Goal: Task Accomplishment & Management: Use online tool/utility

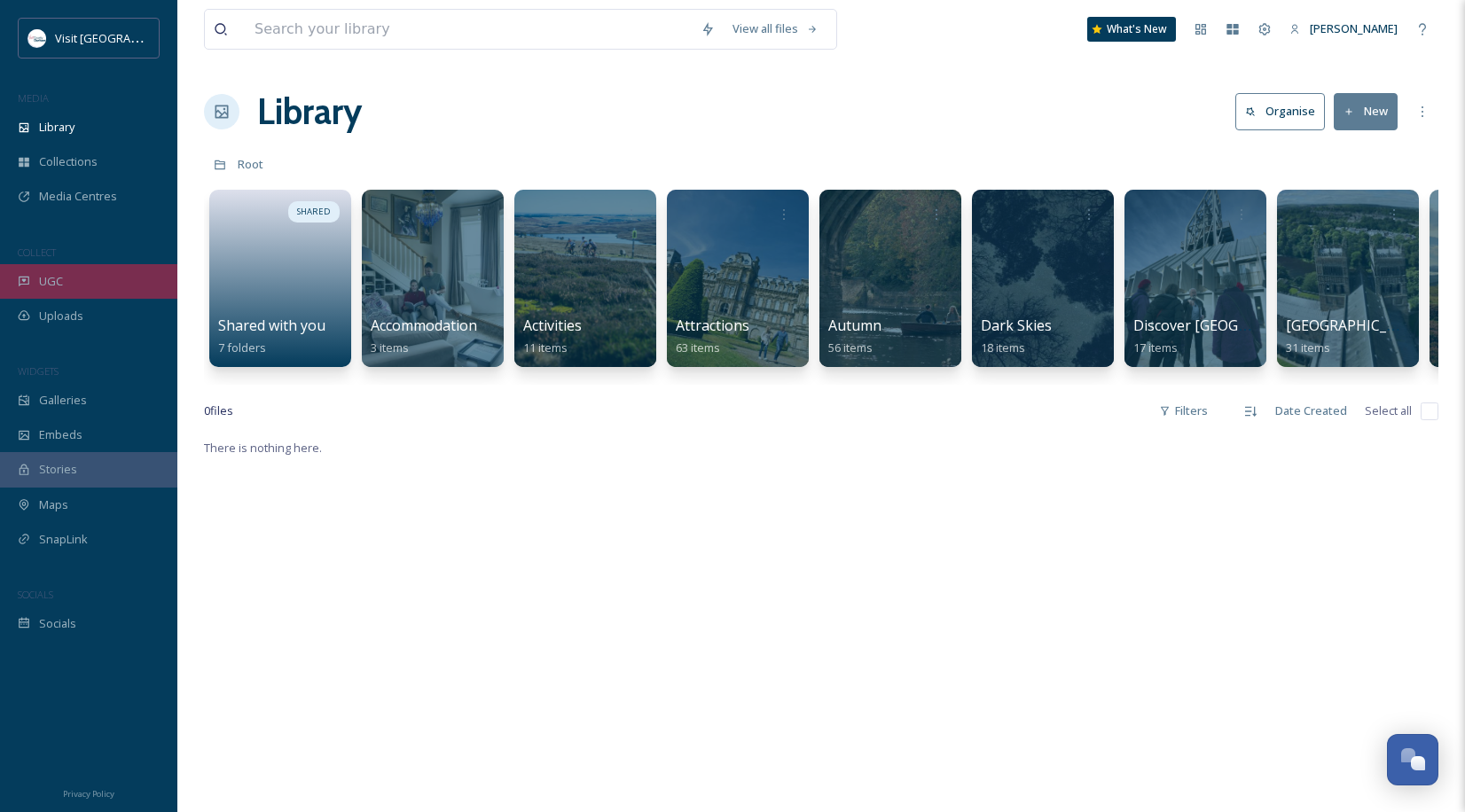
click at [82, 286] on div "UGC" at bounding box center [88, 280] width 178 height 34
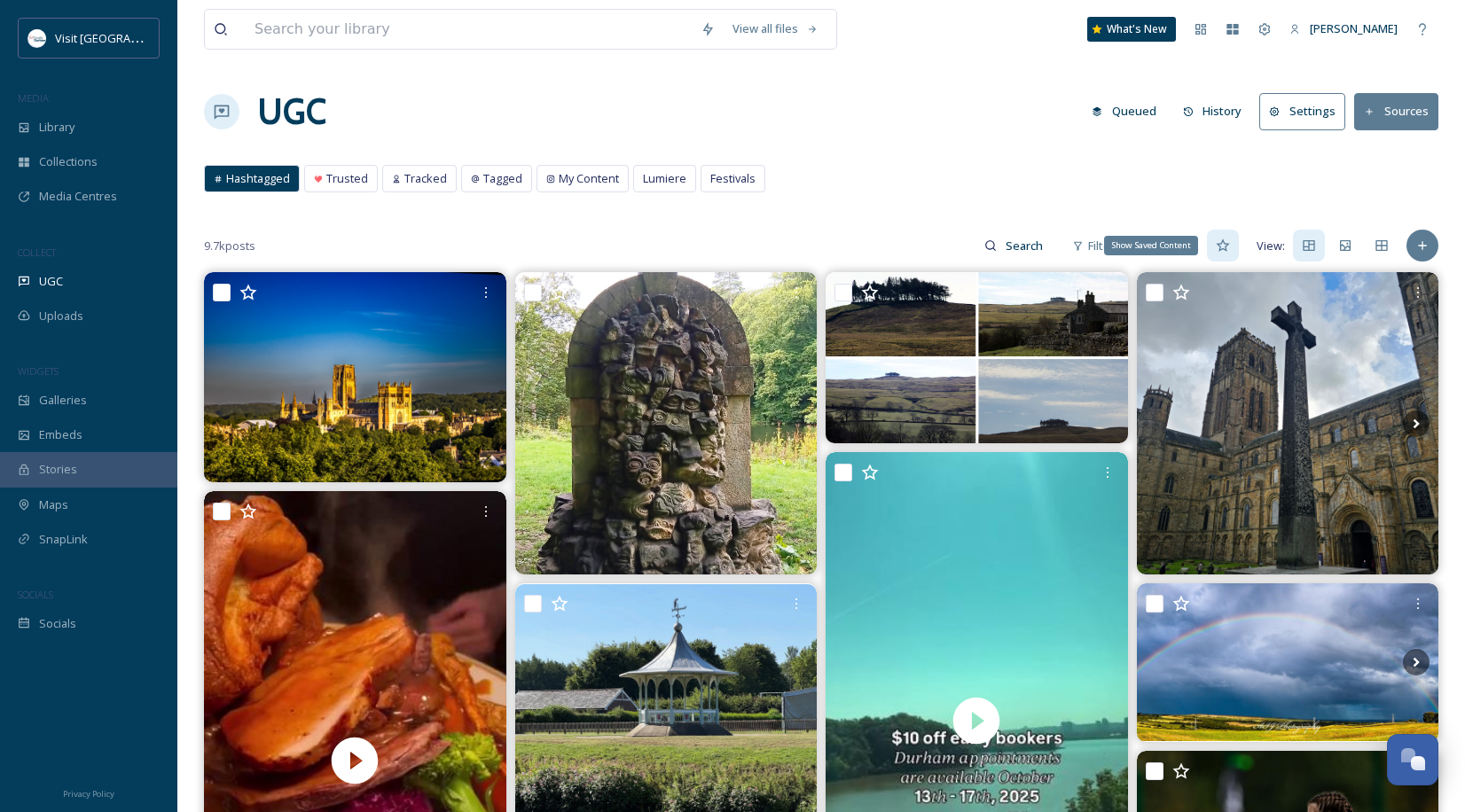
click at [1214, 248] on div "Show Saved Content" at bounding box center [1223, 245] width 32 height 32
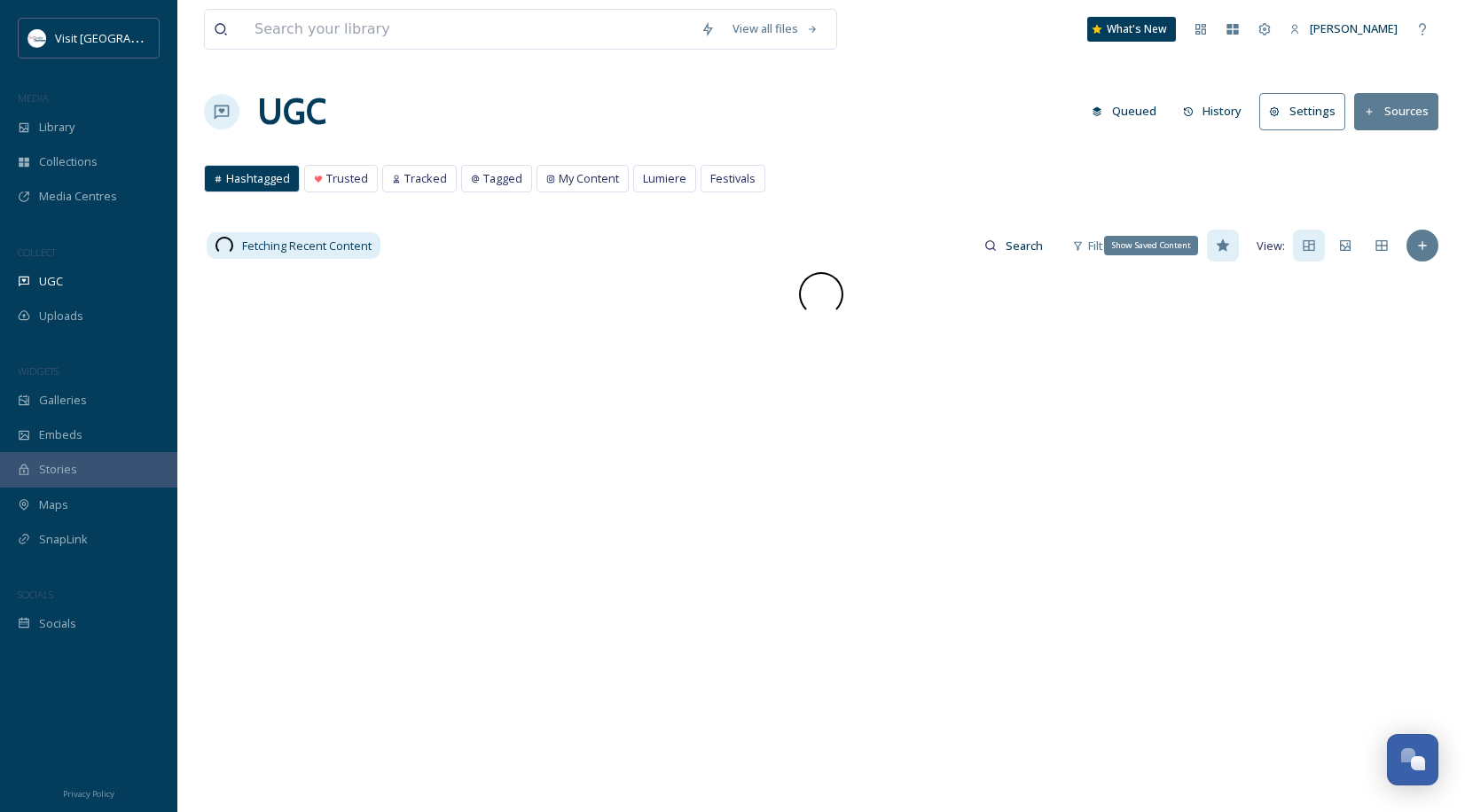
click at [1214, 248] on div "Show Saved Content" at bounding box center [1223, 245] width 32 height 32
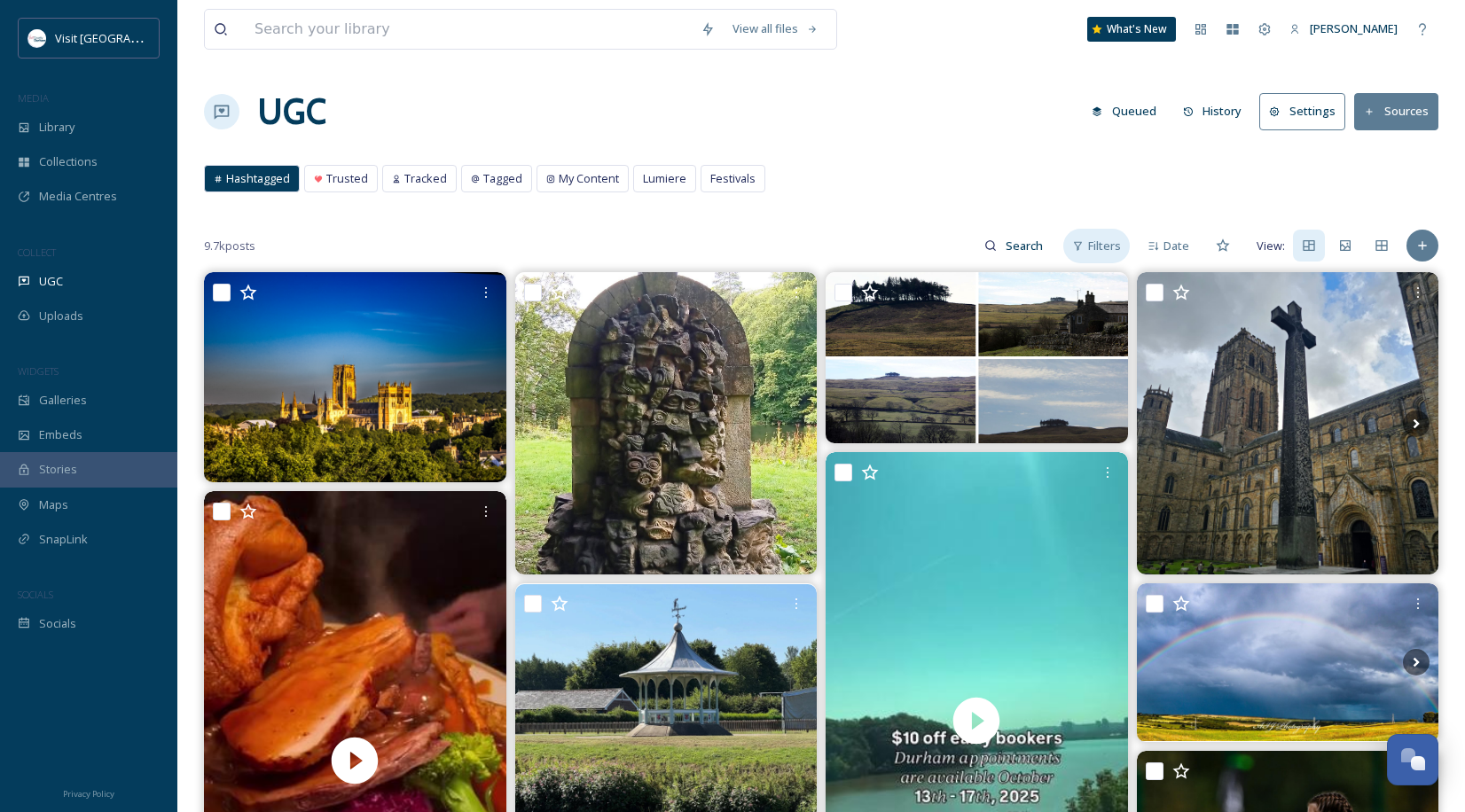
click at [1112, 248] on span "Filters" at bounding box center [1104, 245] width 32 height 17
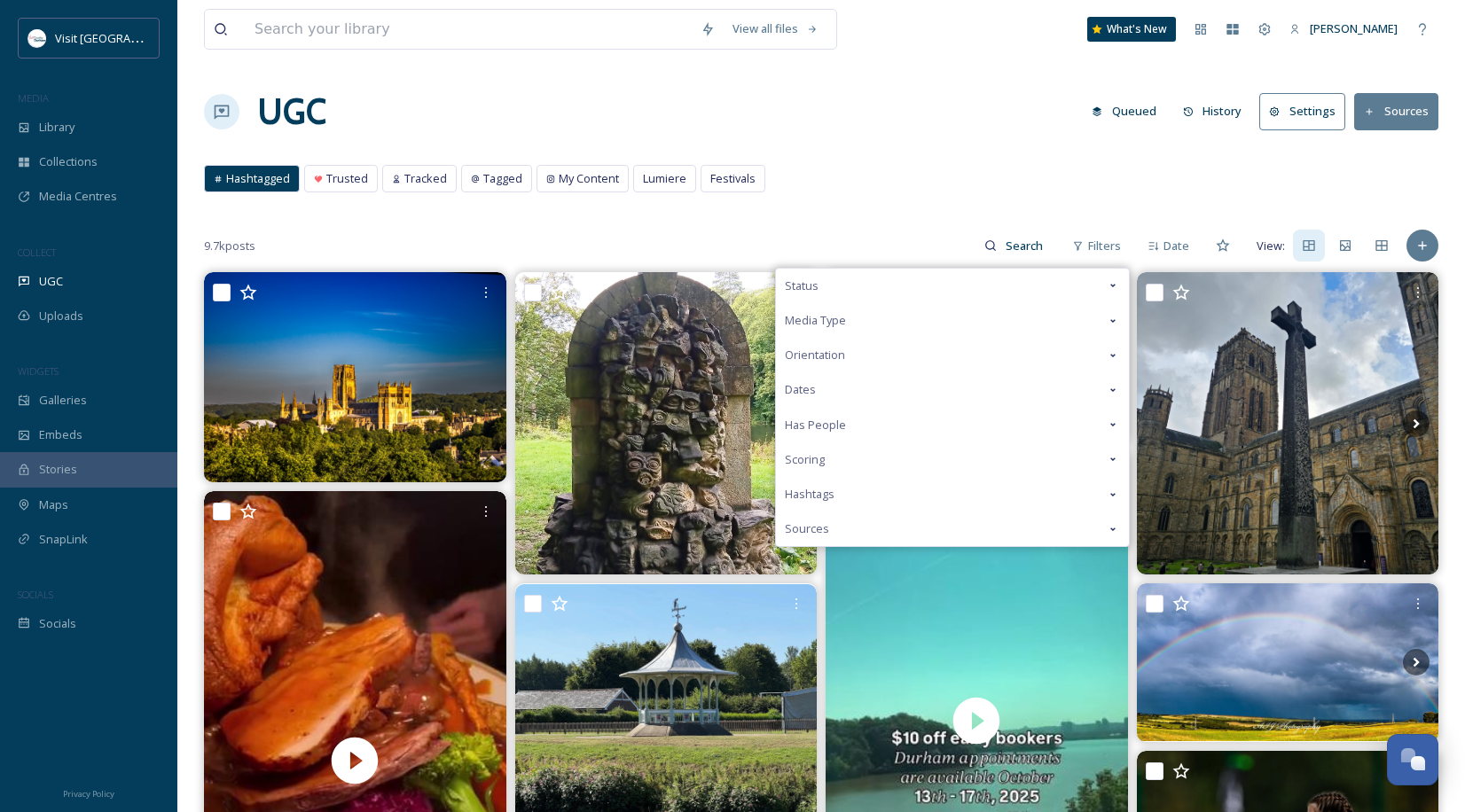
click at [879, 285] on div "Status" at bounding box center [953, 285] width 353 height 34
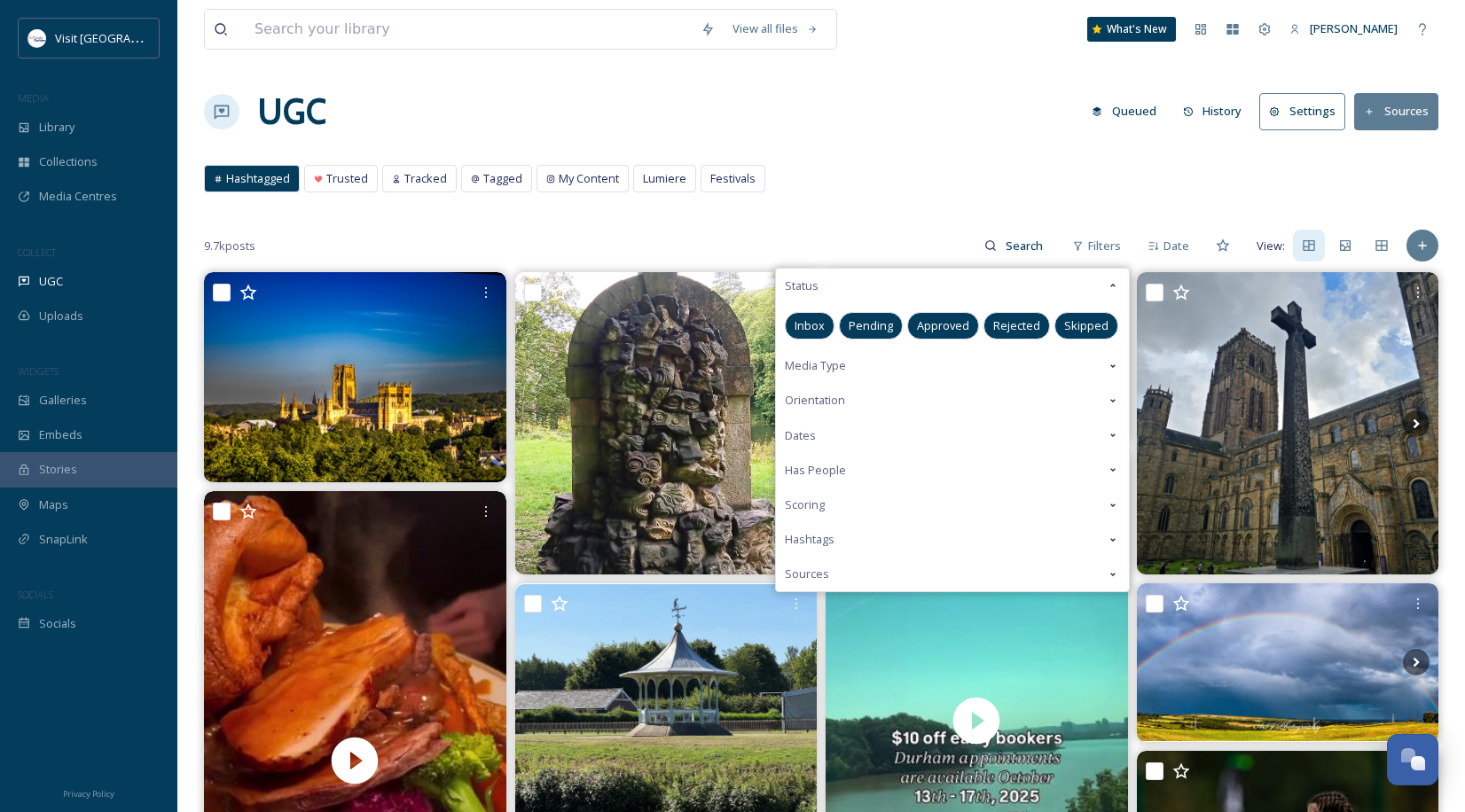
click at [956, 312] on div "Approved" at bounding box center [943, 326] width 72 height 27
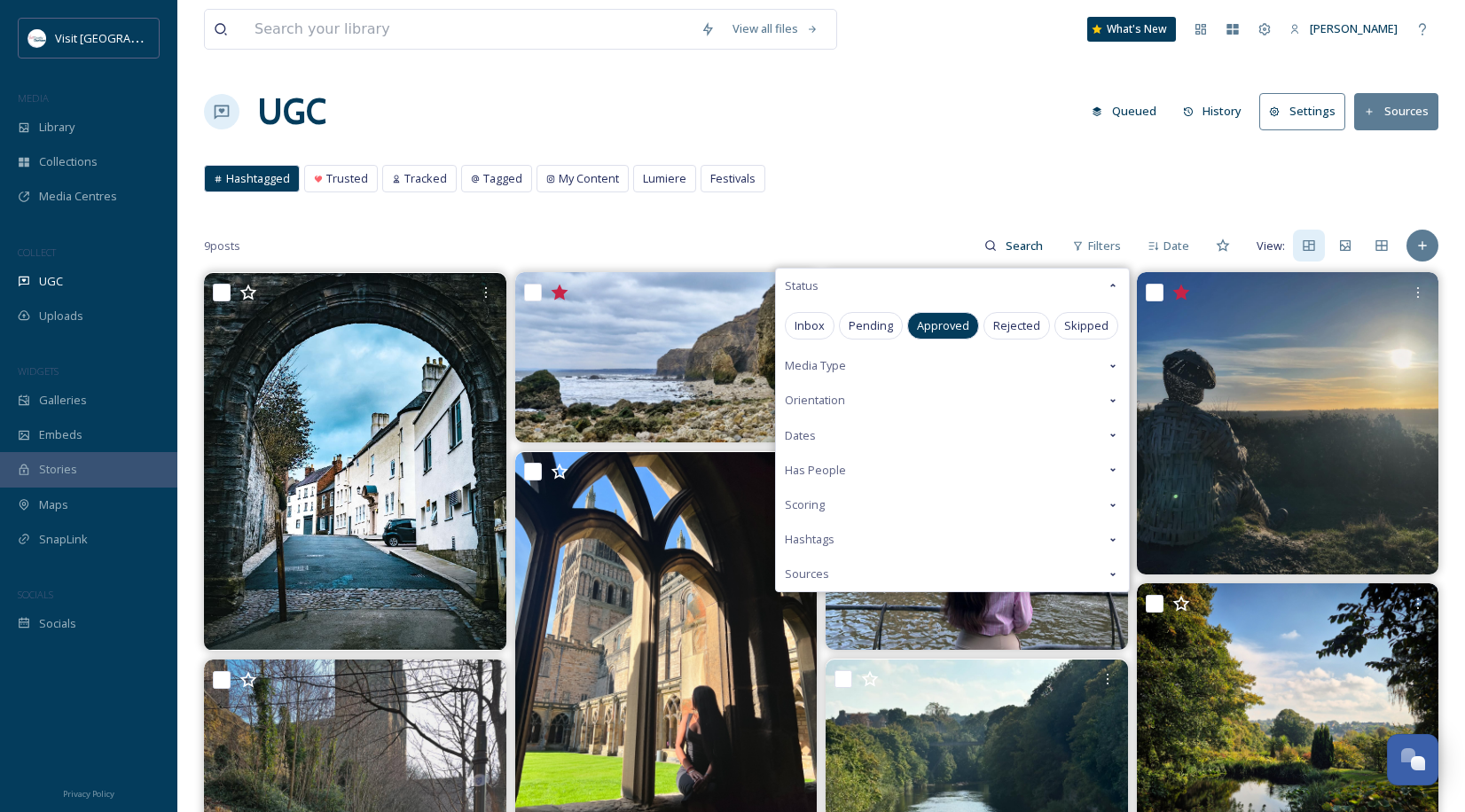
click at [987, 161] on div "View all files What's New Elliot Howey UGC Queued History Settings Sources Hash…" at bounding box center [821, 646] width 1287 height 1294
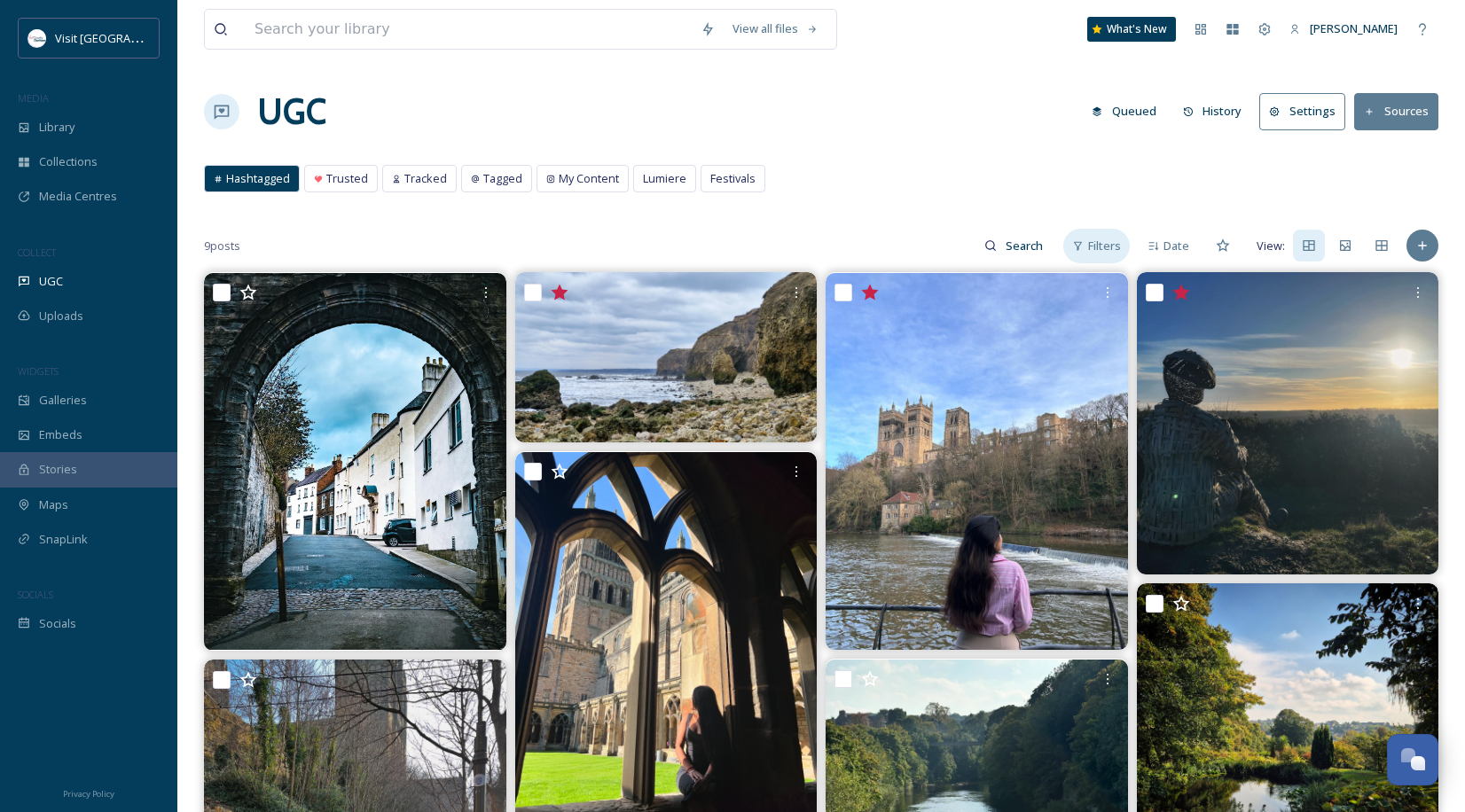
click at [1098, 243] on span "Filters" at bounding box center [1104, 245] width 32 height 17
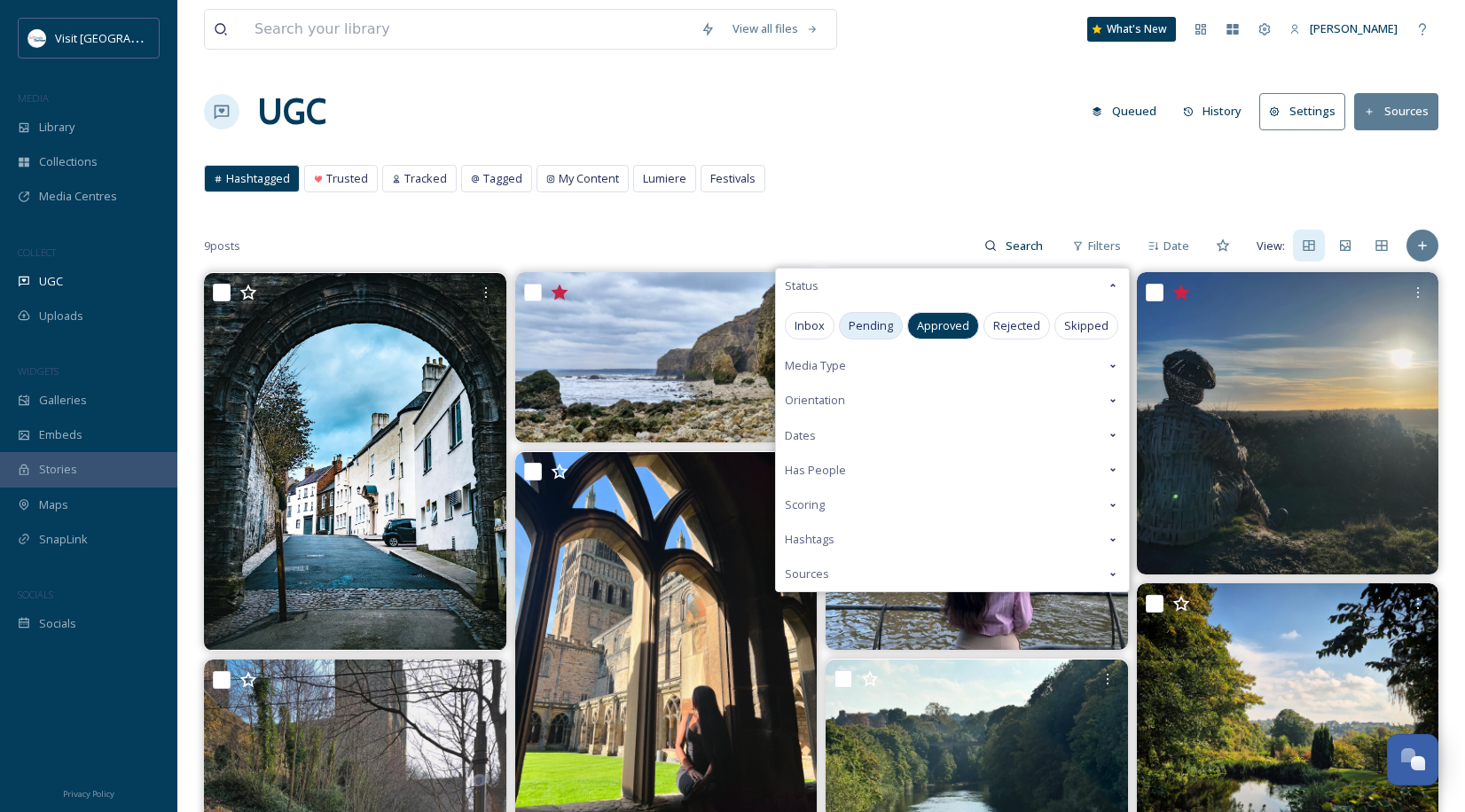
click at [876, 326] on span "Pending" at bounding box center [870, 326] width 44 height 17
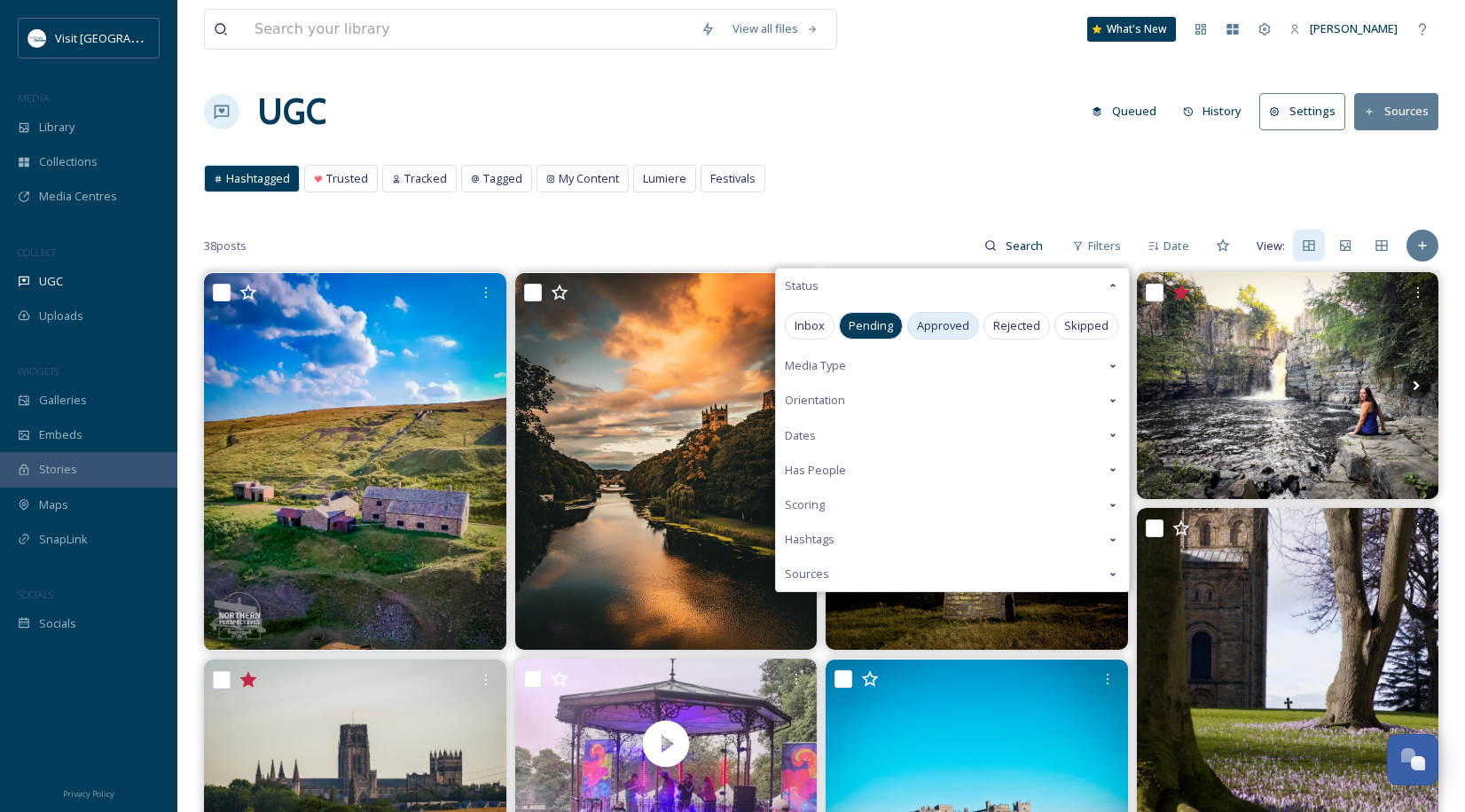
click at [951, 332] on span "Approved" at bounding box center [942, 326] width 52 height 17
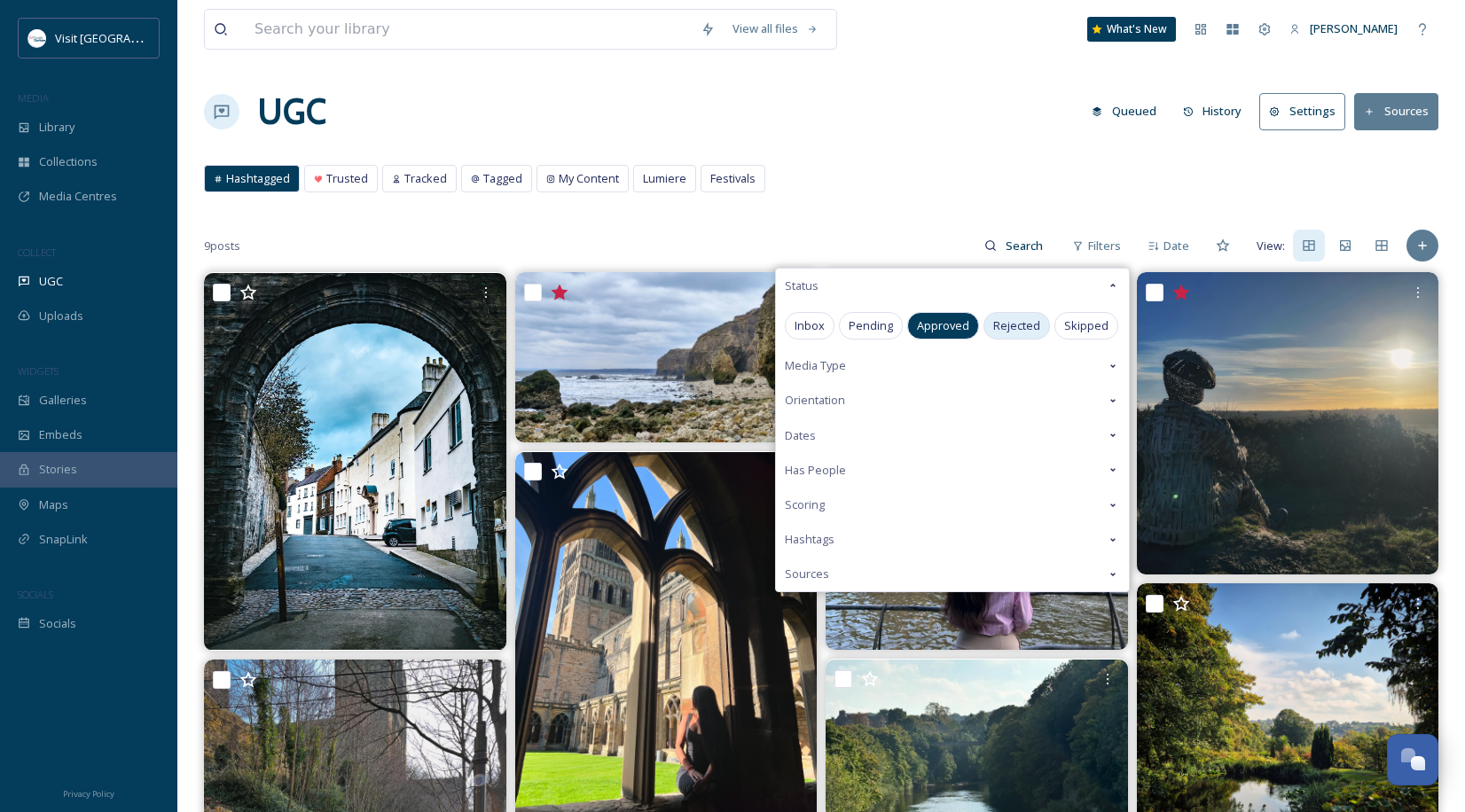
click at [1012, 320] on span "Rejected" at bounding box center [1017, 326] width 47 height 17
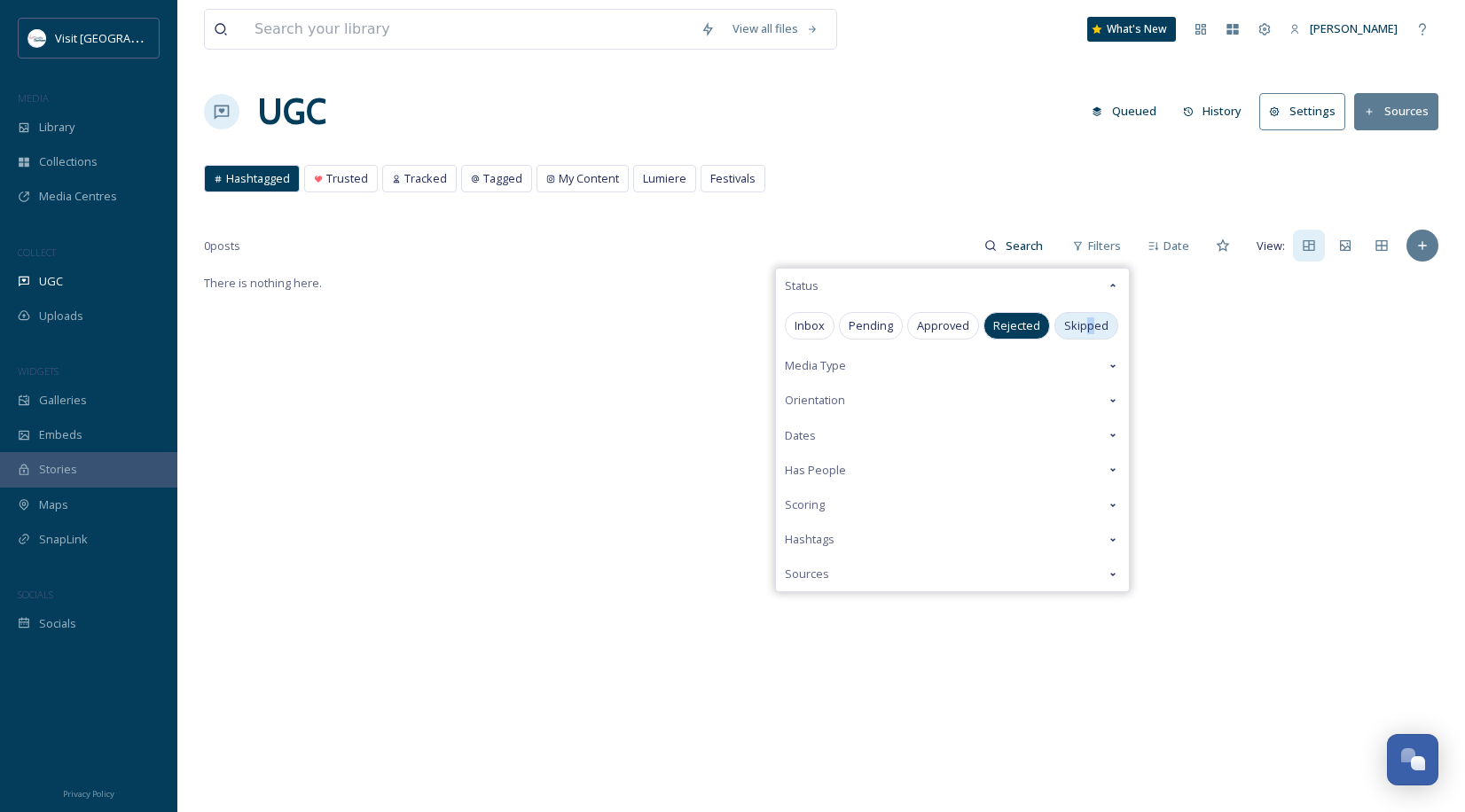
drag, startPoint x: 1012, startPoint y: 320, endPoint x: 1089, endPoint y: 321, distance: 77.0
click at [1089, 321] on span "Skipped" at bounding box center [1085, 326] width 44 height 17
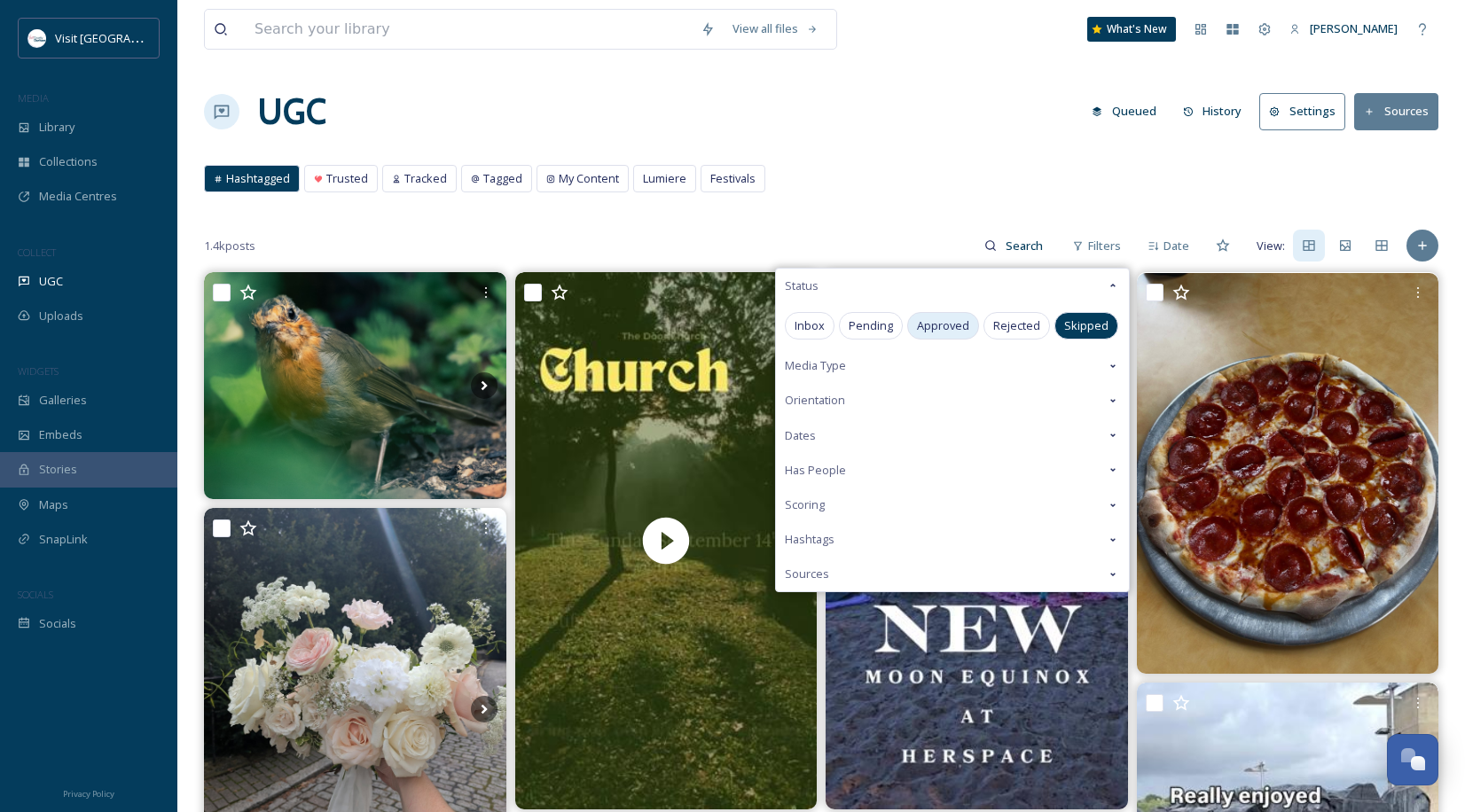
click at [916, 321] on div "Approved" at bounding box center [943, 326] width 72 height 27
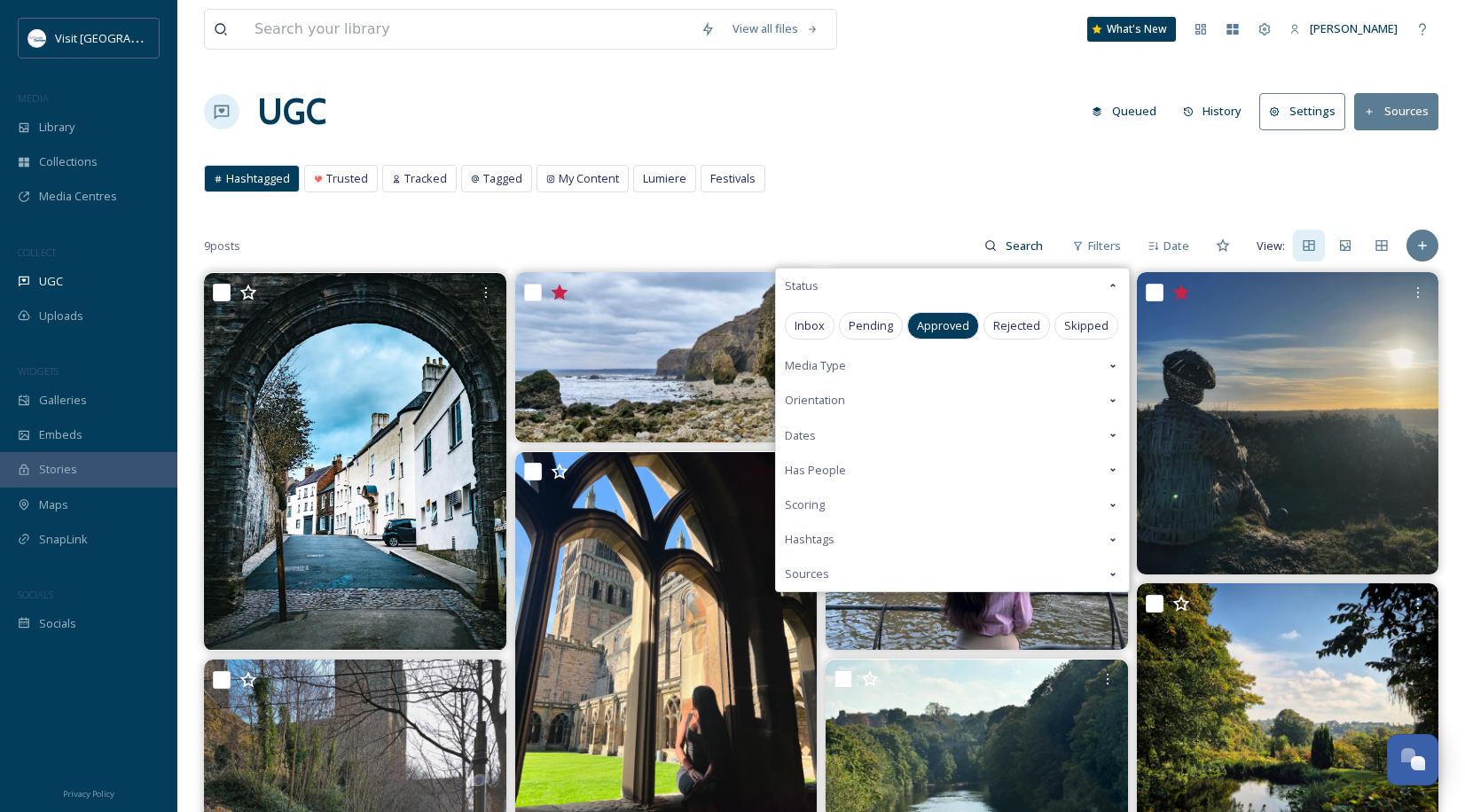
click at [887, 217] on div "View all files What's New Elliot Howey UGC Queued History Settings Sources Hash…" at bounding box center [821, 646] width 1287 height 1294
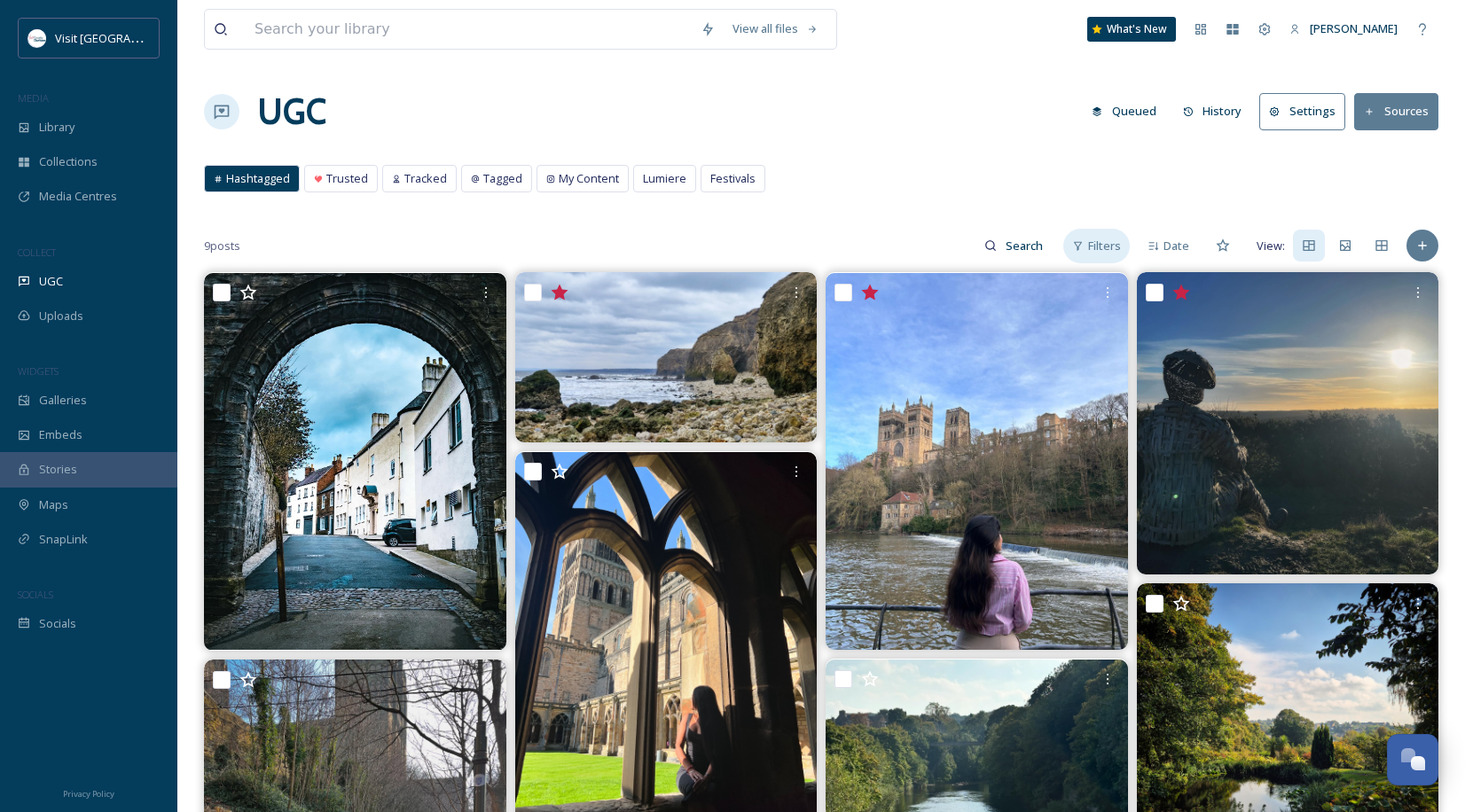
click at [1091, 239] on span "Filters" at bounding box center [1104, 245] width 32 height 17
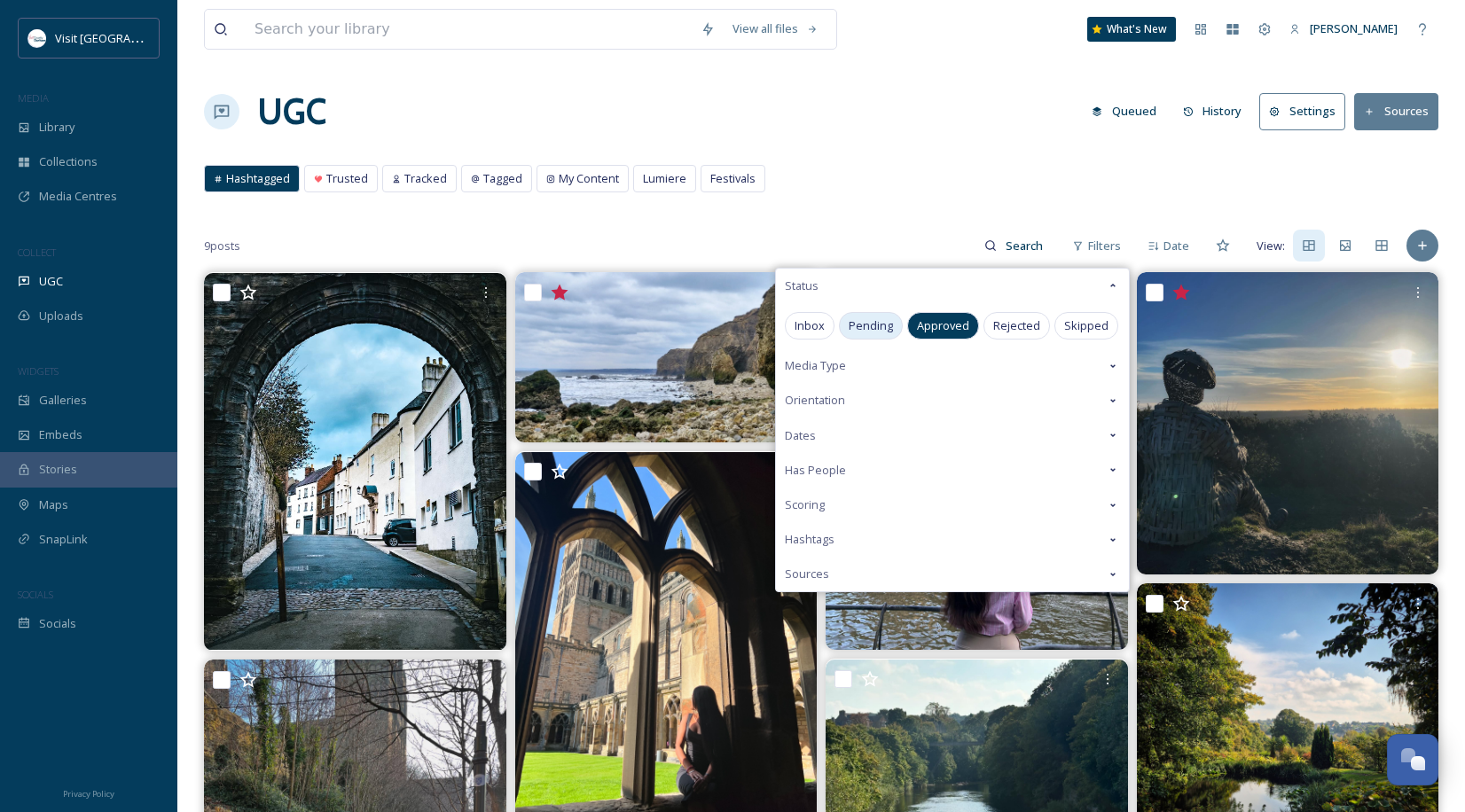
click at [882, 318] on span "Pending" at bounding box center [870, 326] width 44 height 17
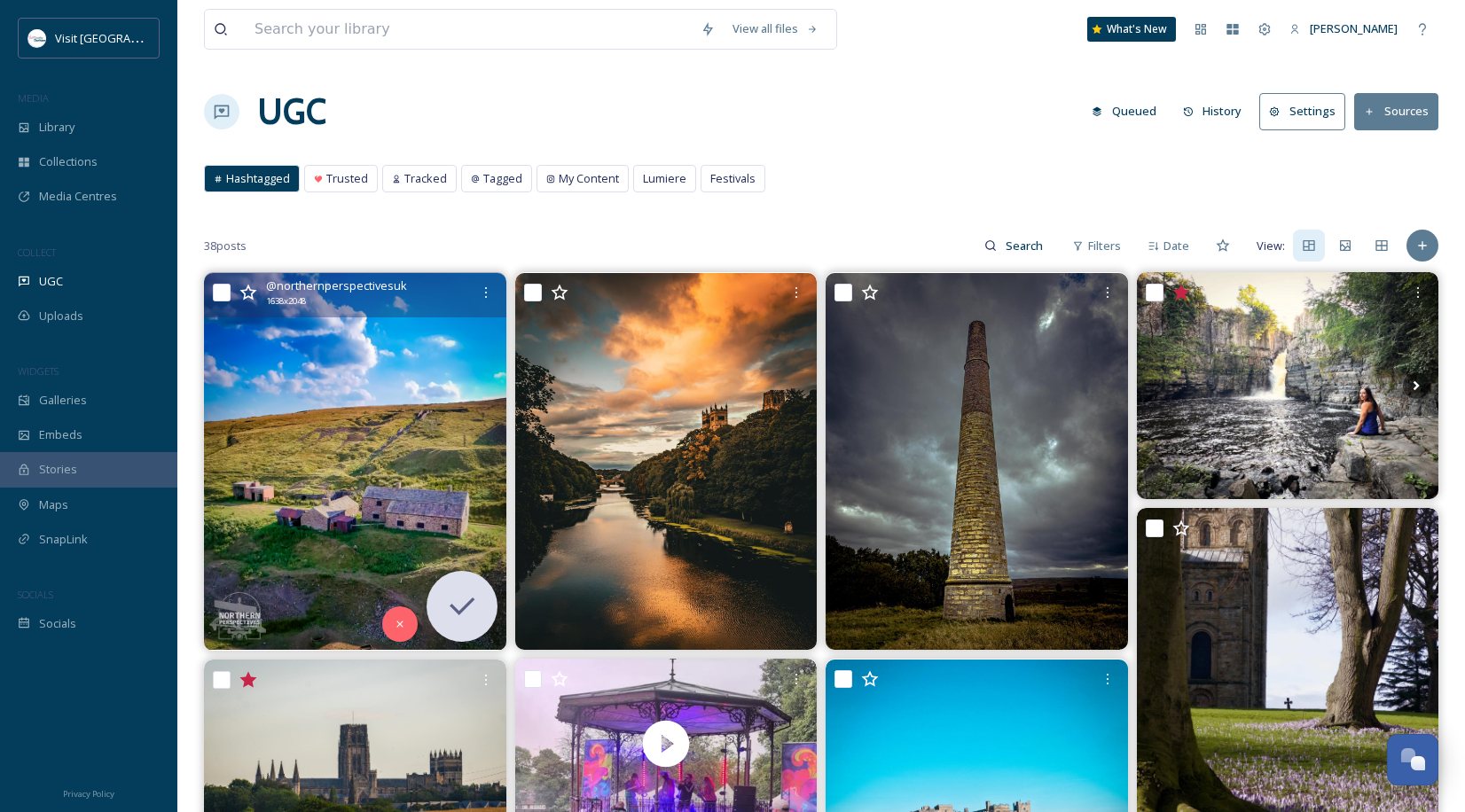
click at [327, 432] on img at bounding box center [355, 461] width 302 height 378
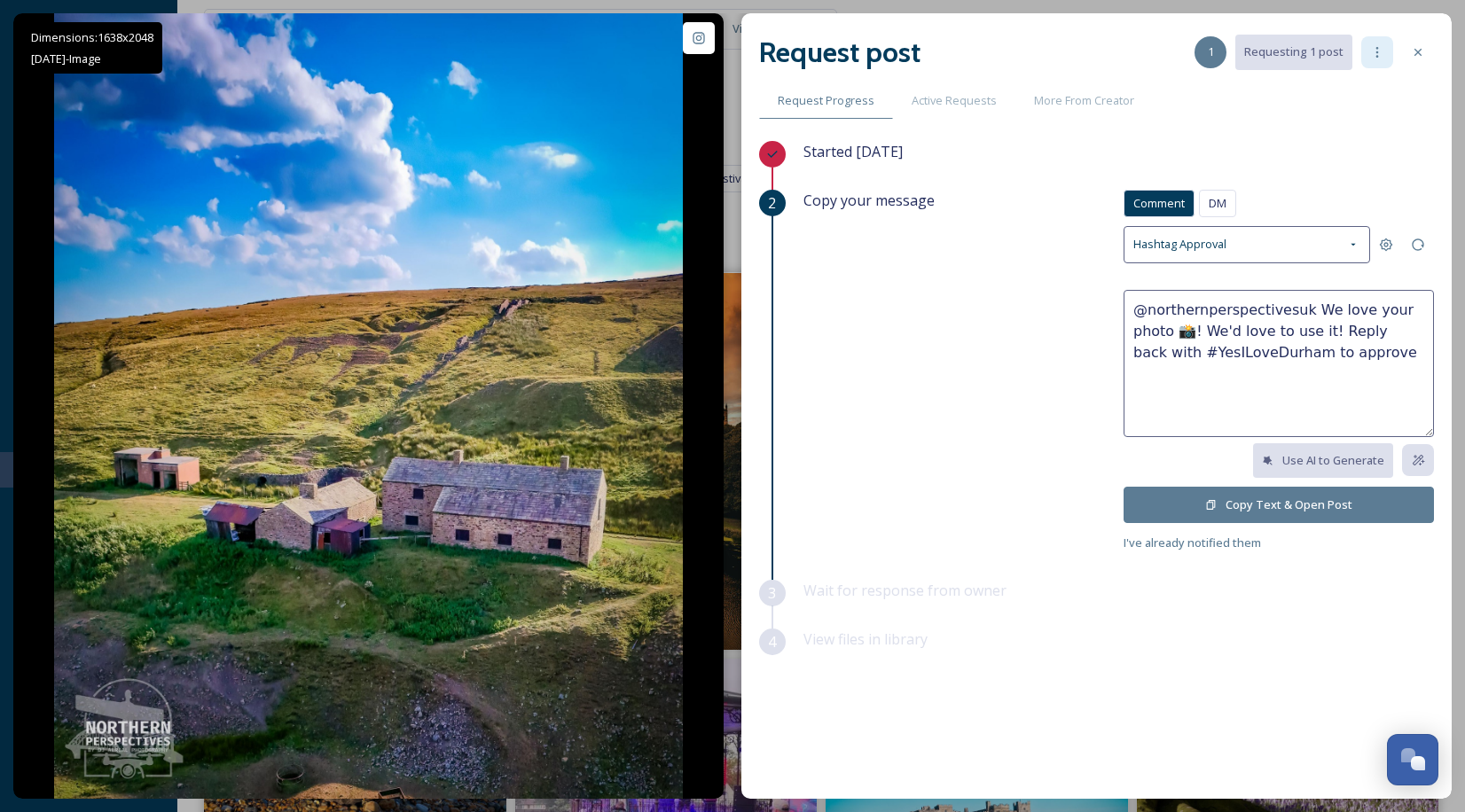
click at [1379, 44] on div at bounding box center [1377, 52] width 32 height 32
click at [1404, 57] on div at bounding box center [1418, 52] width 32 height 32
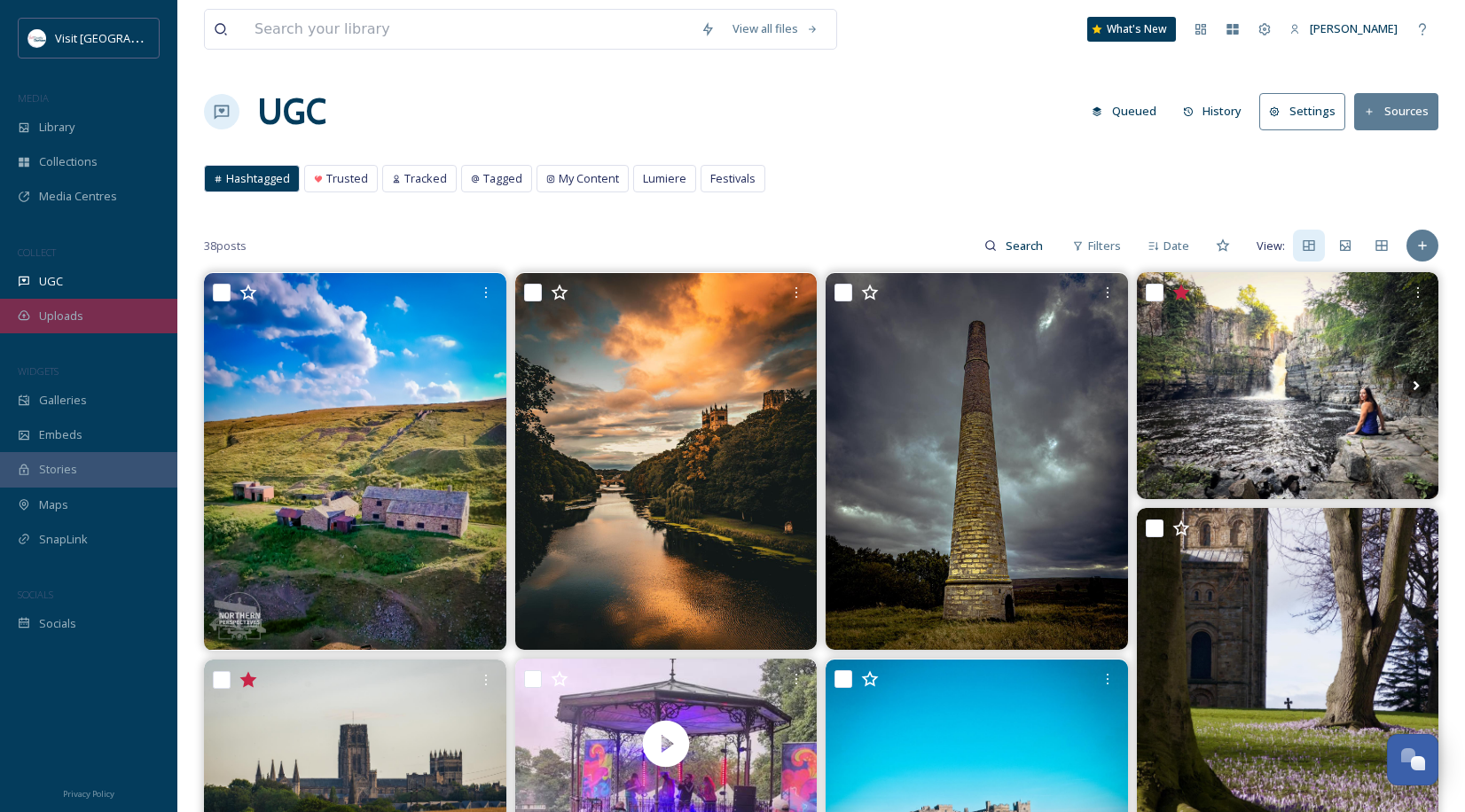
click at [57, 301] on div "Uploads" at bounding box center [88, 316] width 178 height 34
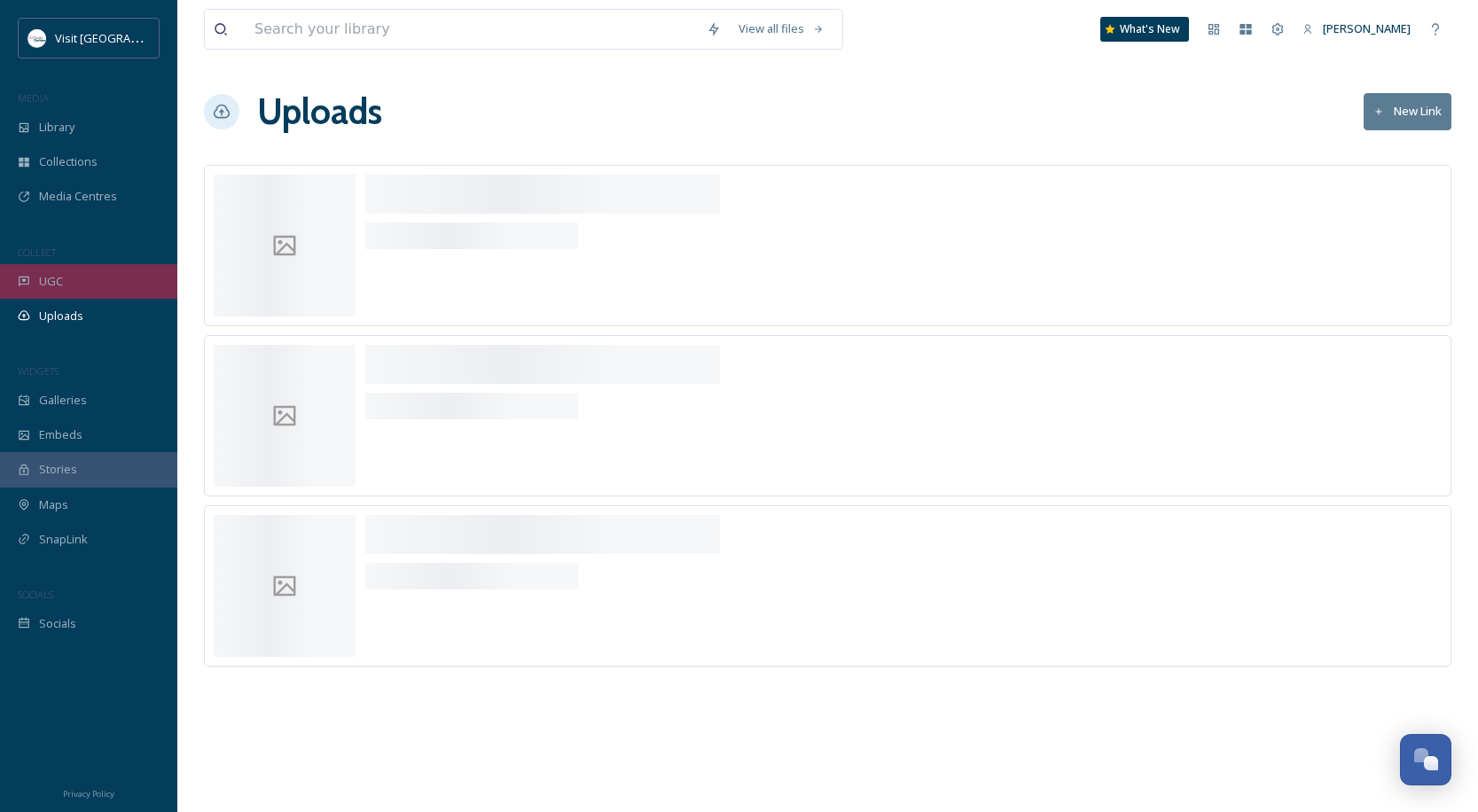
click at [57, 294] on div "UGC" at bounding box center [88, 280] width 178 height 34
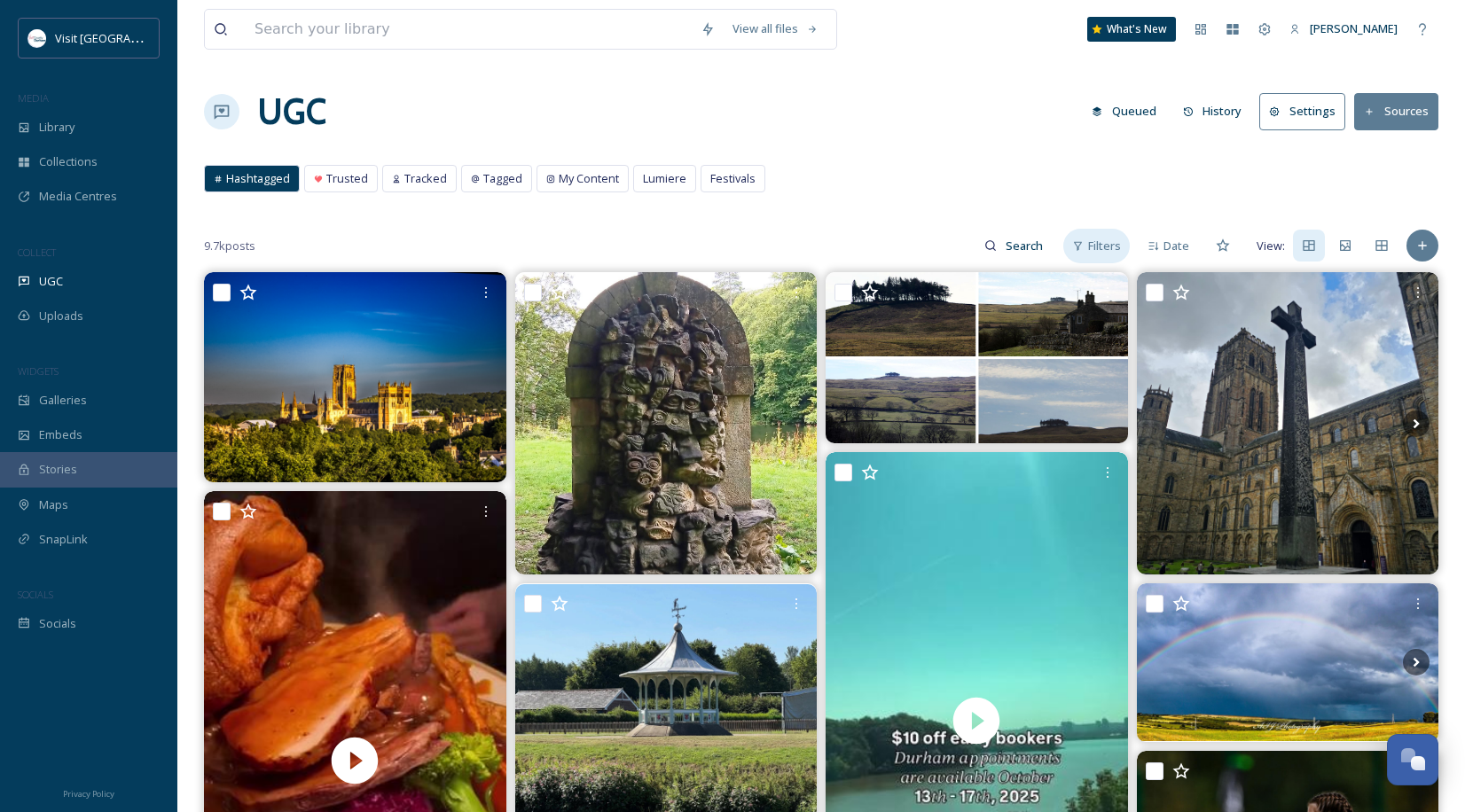
click at [1107, 249] on span "Filters" at bounding box center [1104, 245] width 32 height 17
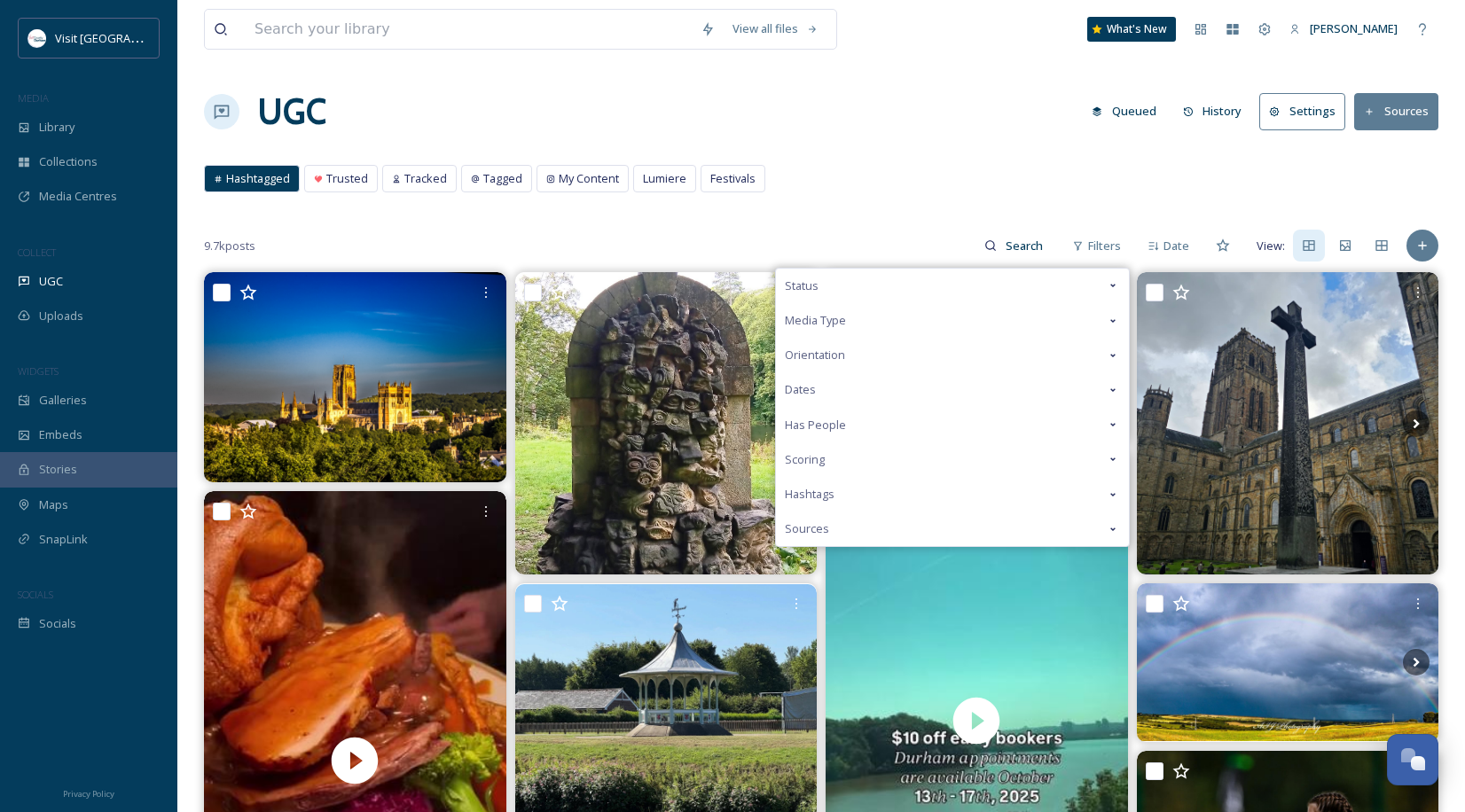
click at [822, 491] on span "Hashtags" at bounding box center [810, 493] width 50 height 17
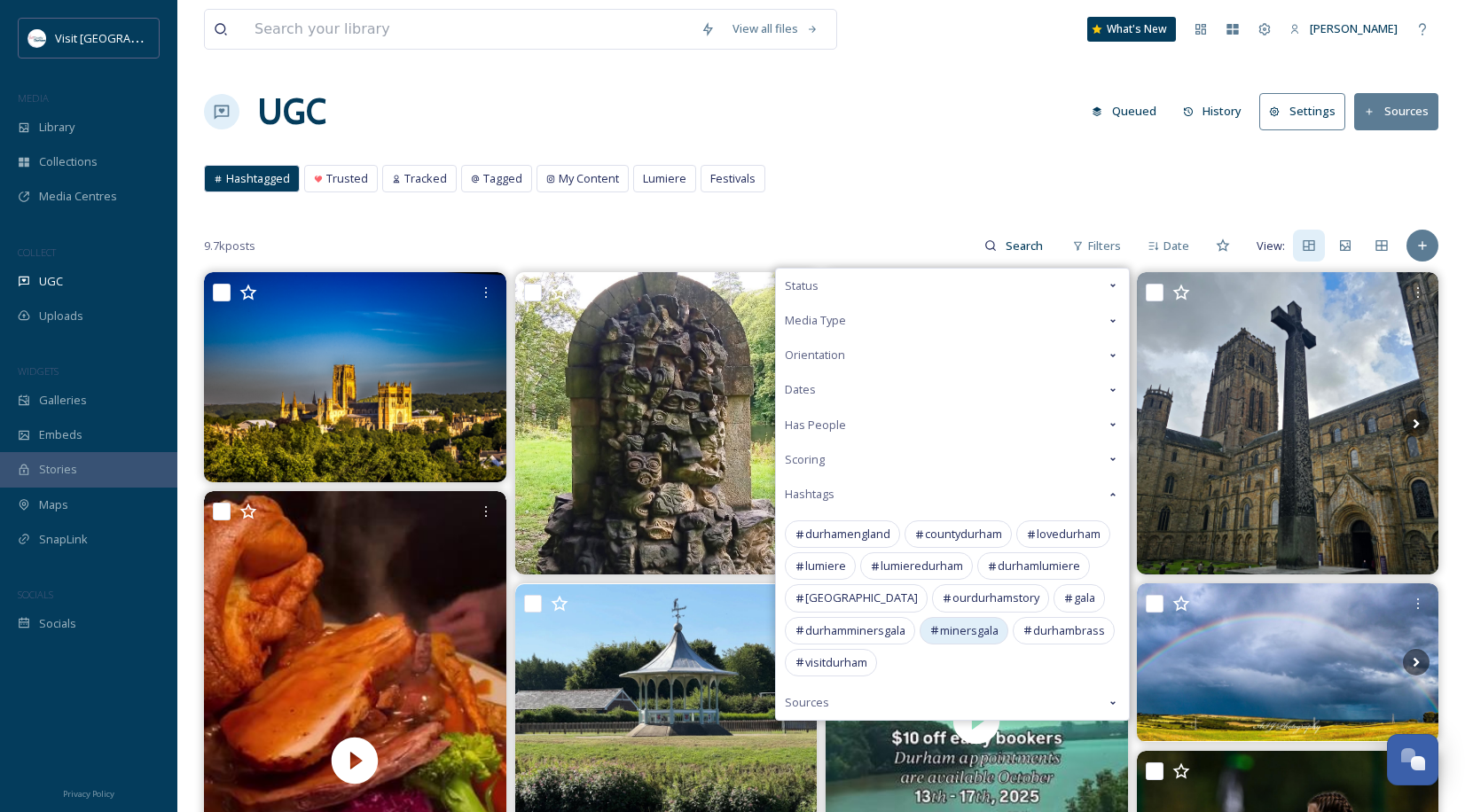
click at [958, 633] on span "minersgala" at bounding box center [969, 630] width 59 height 17
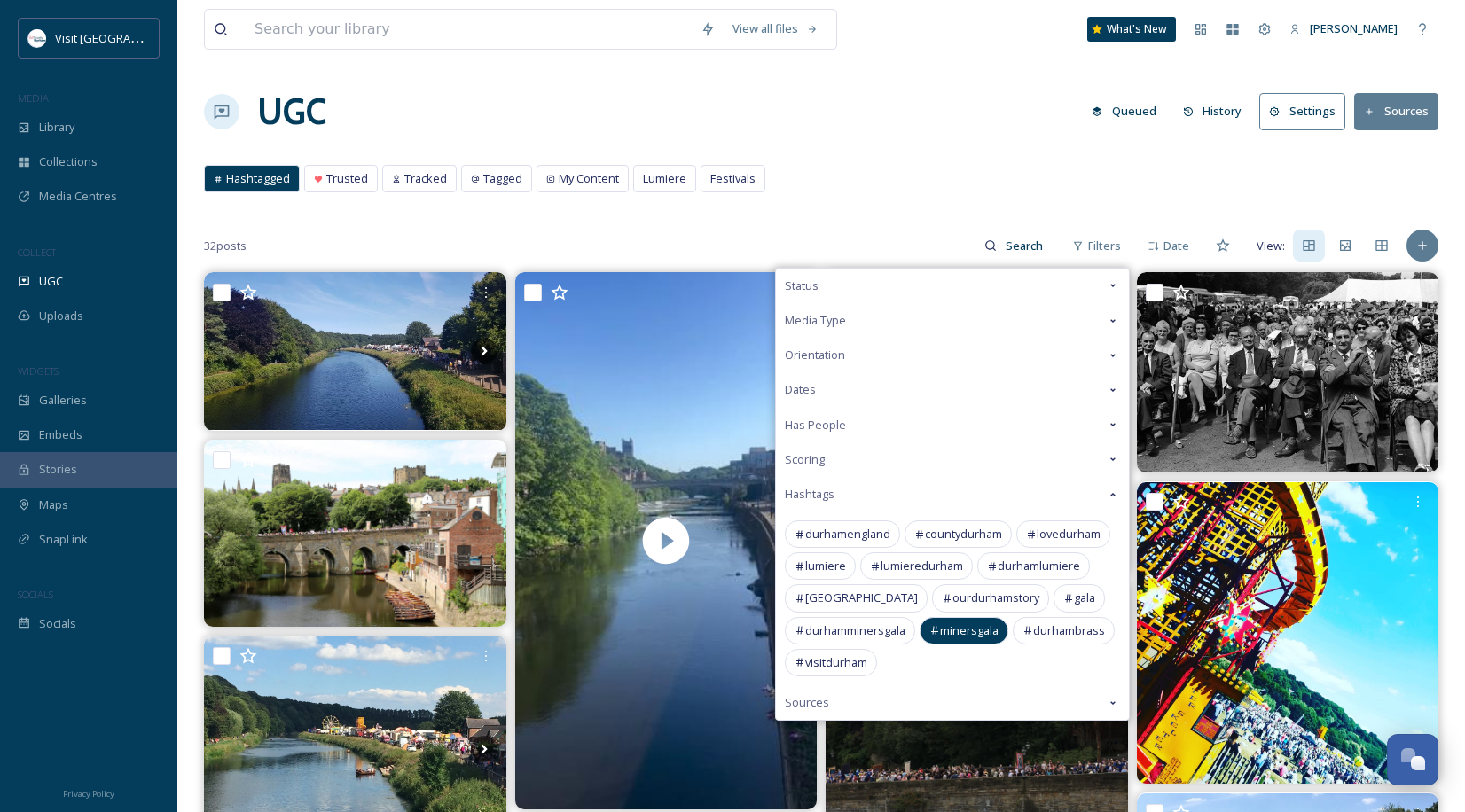
click at [407, 242] on div "32 posts Filters Status Media Type Orientation Dates Has People Scoring [GEOGRA…" at bounding box center [821, 245] width 1234 height 35
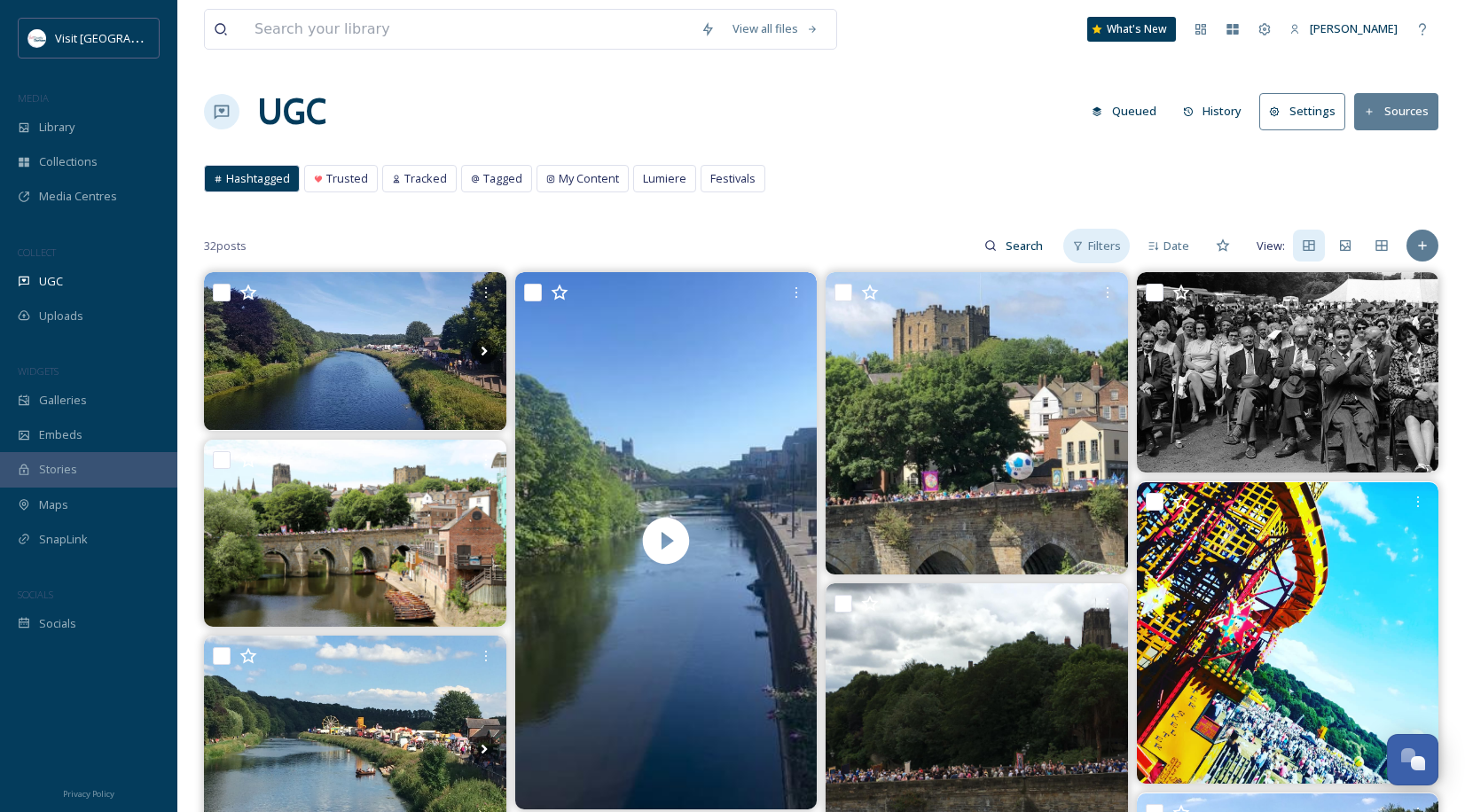
click at [1098, 255] on div "Filters" at bounding box center [1097, 245] width 67 height 34
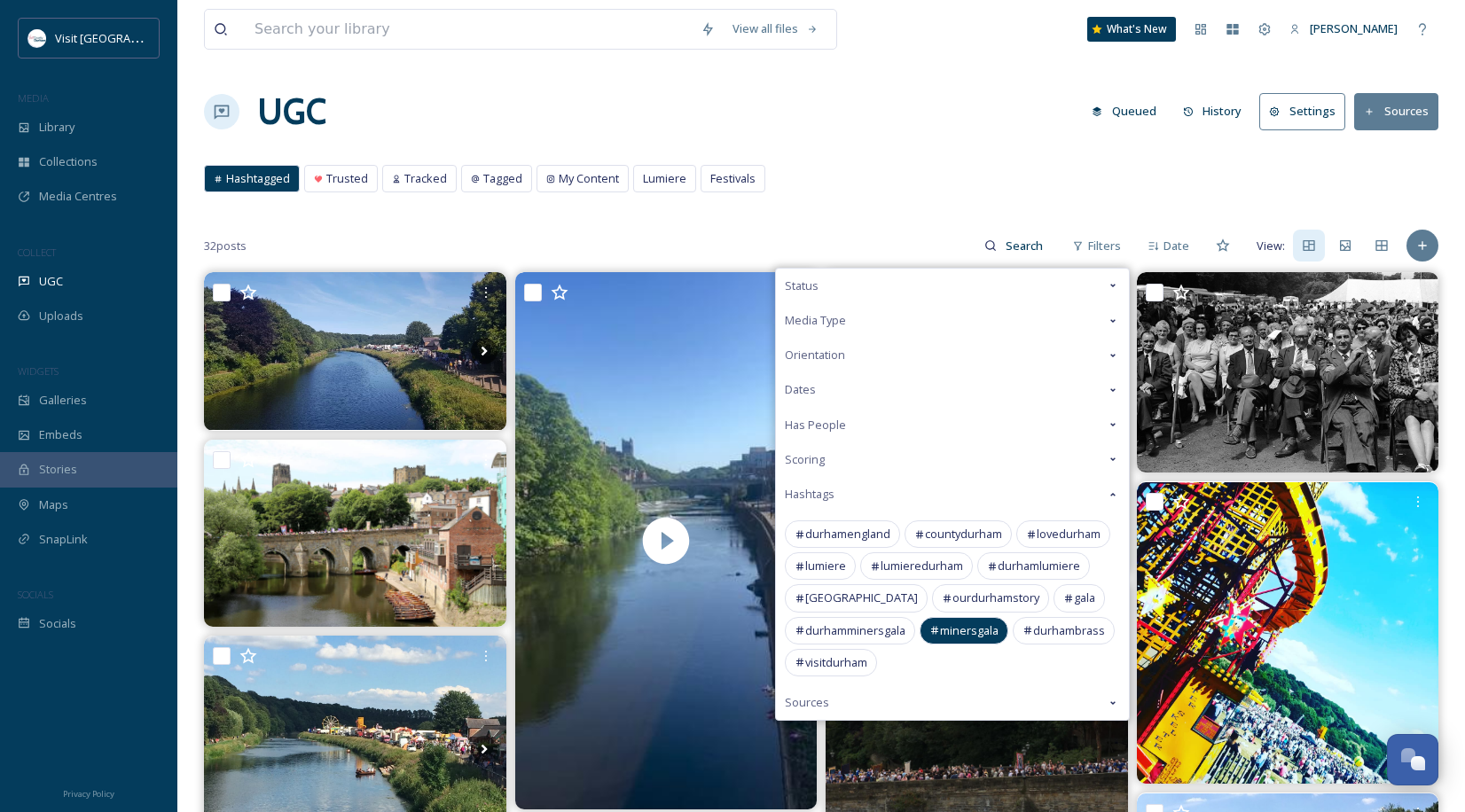
click at [852, 456] on div "Scoring" at bounding box center [953, 459] width 353 height 34
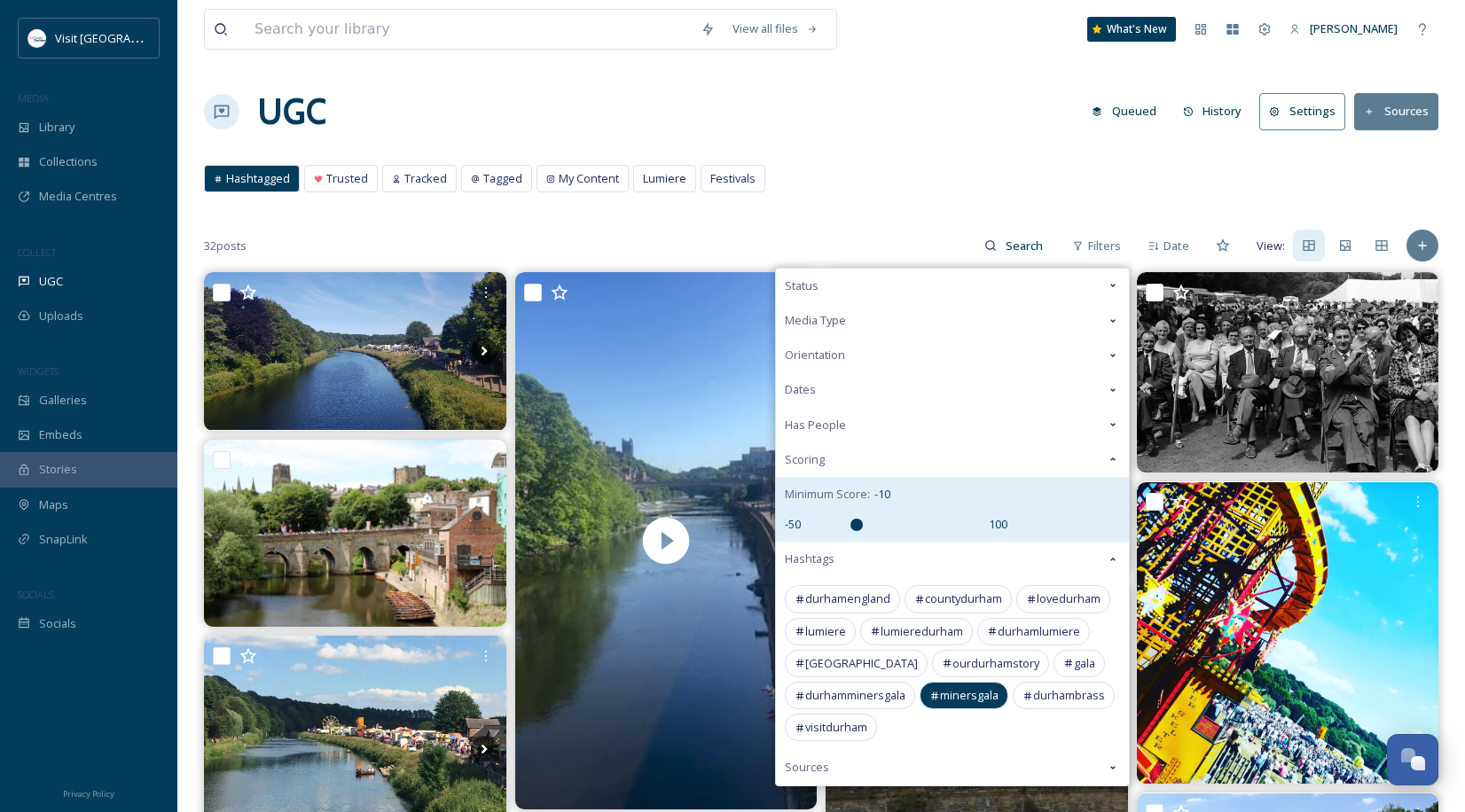
type input "-10"
click at [857, 525] on input "range" at bounding box center [894, 525] width 178 height 13
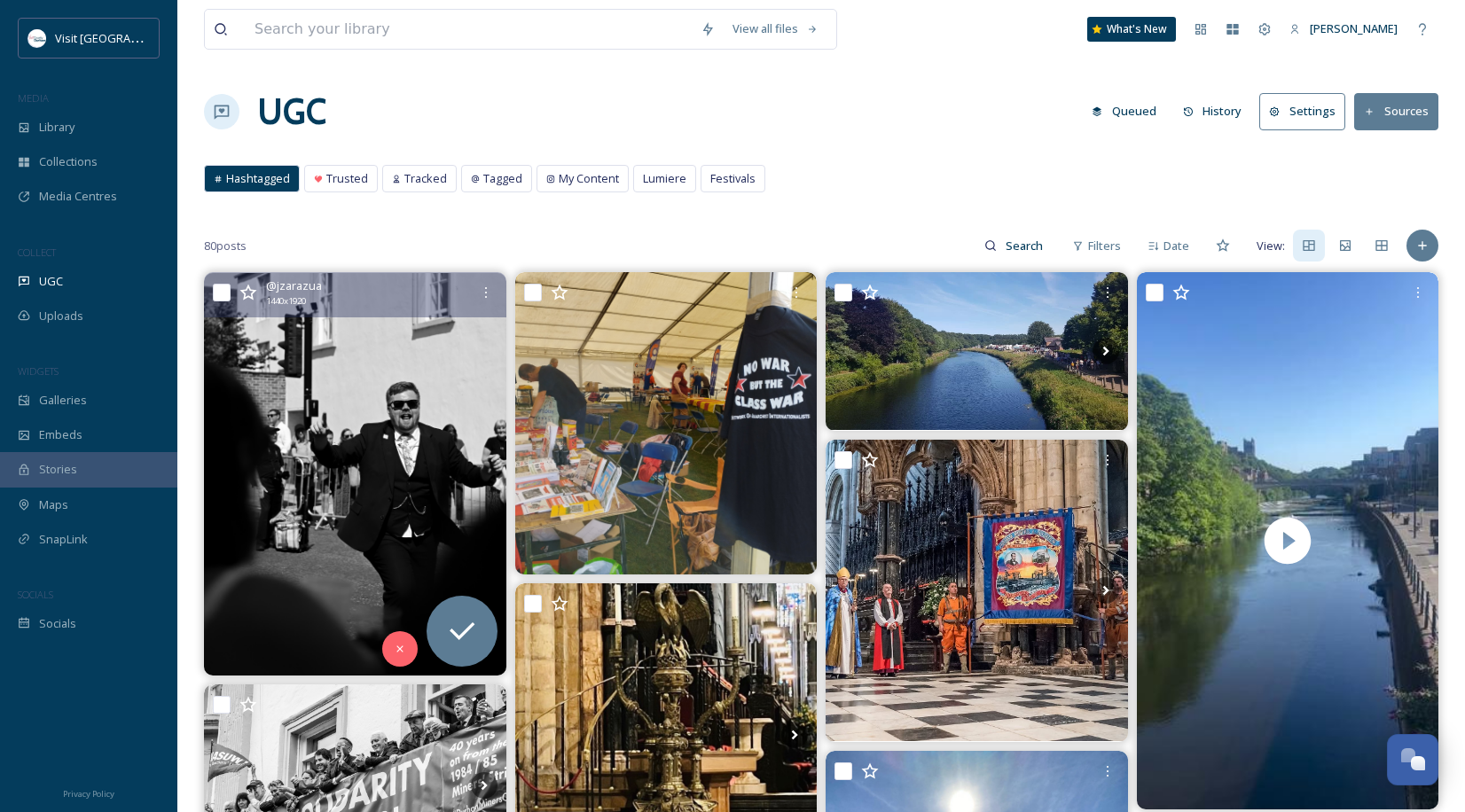
click at [310, 394] on img at bounding box center [355, 474] width 302 height 402
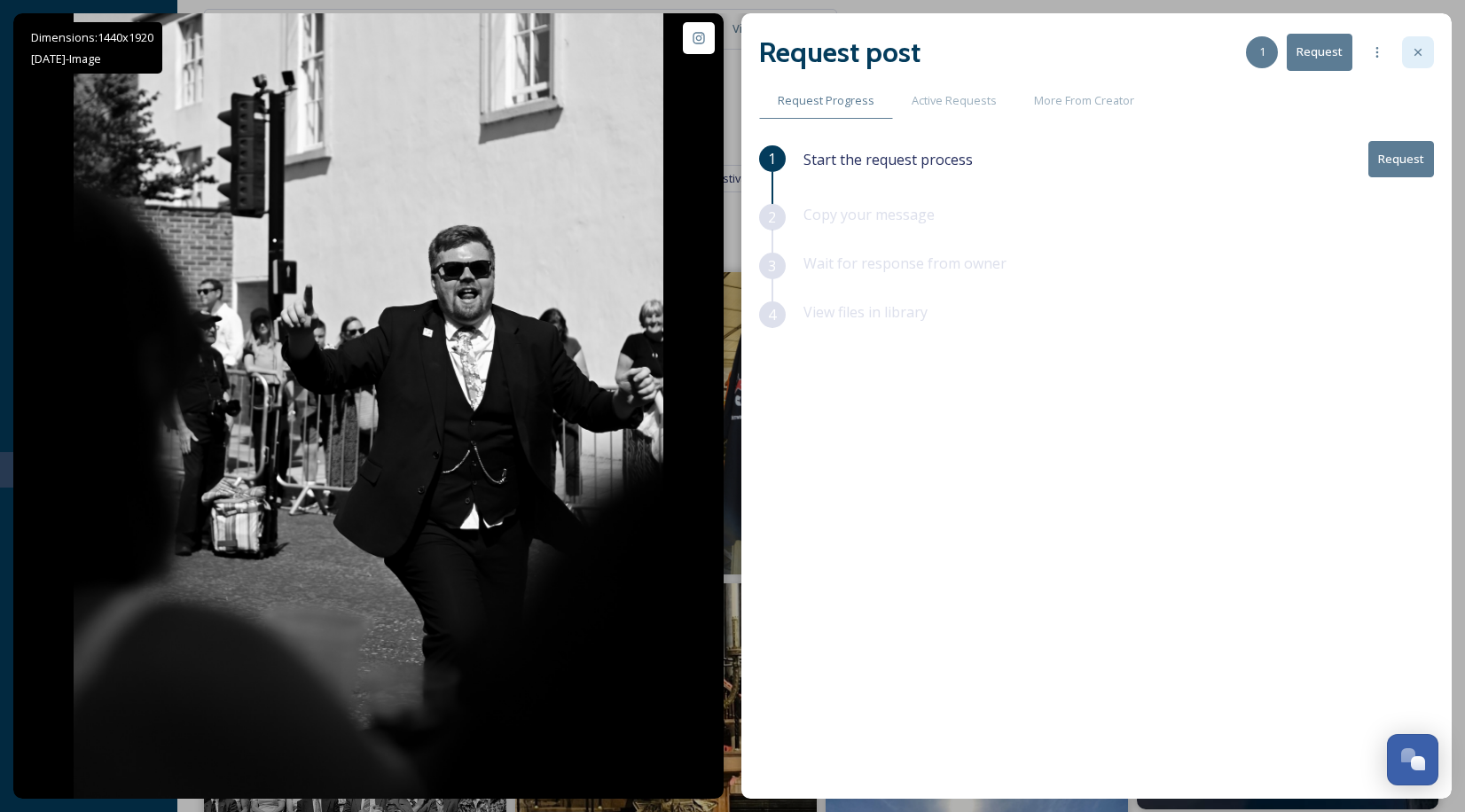
click at [1412, 39] on div at bounding box center [1418, 52] width 32 height 32
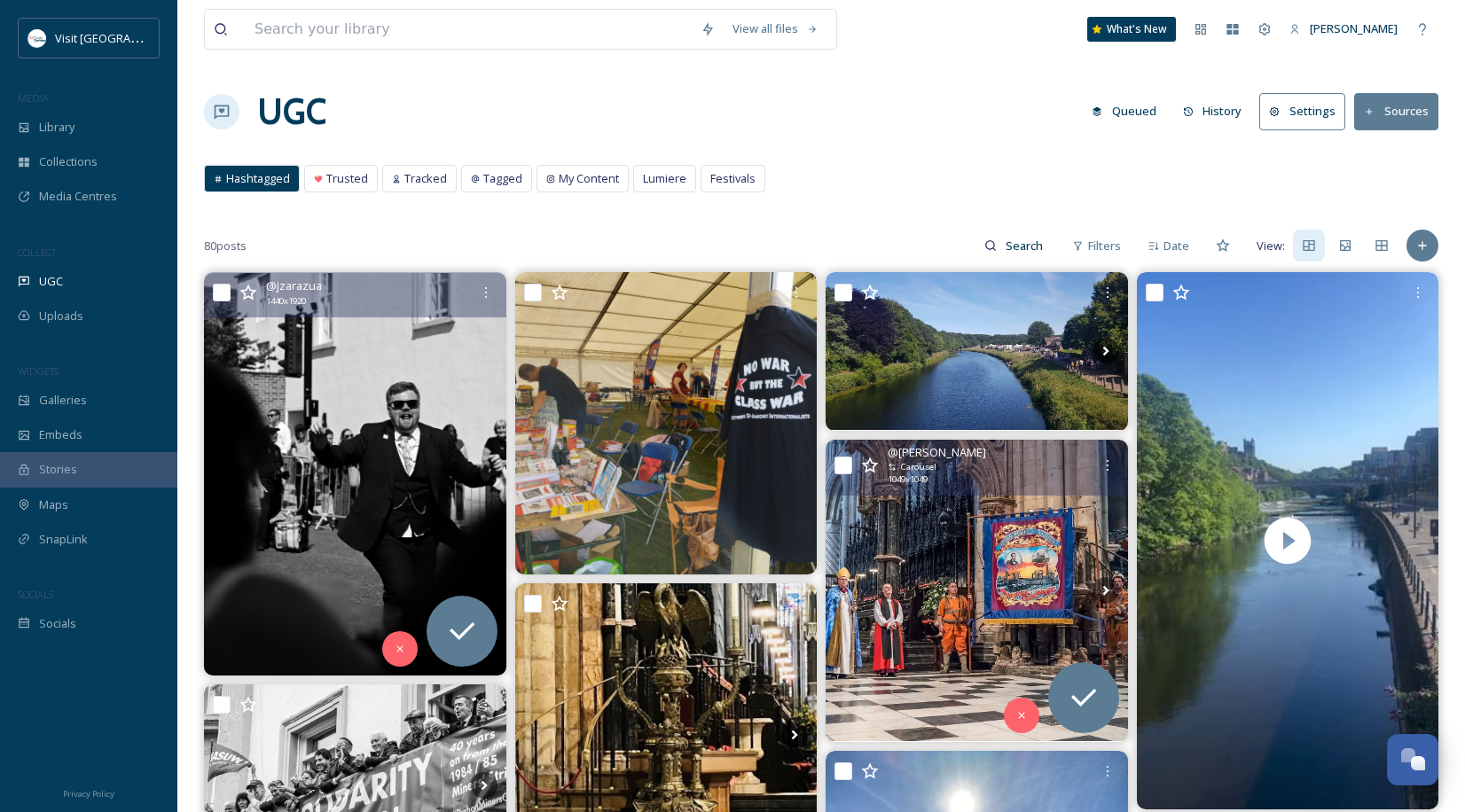
click at [988, 516] on img at bounding box center [976, 590] width 302 height 302
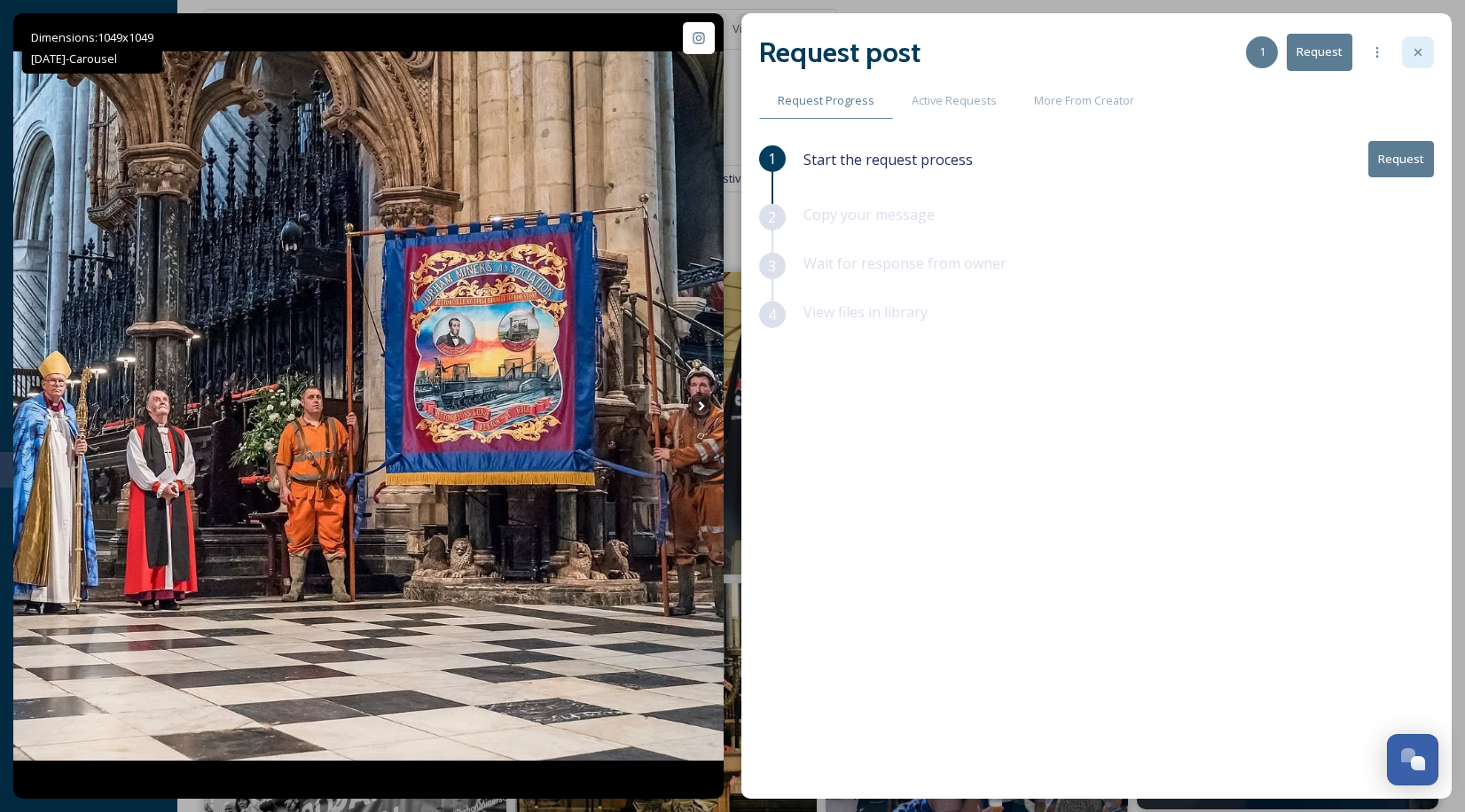
click at [1423, 47] on icon at bounding box center [1418, 52] width 14 height 14
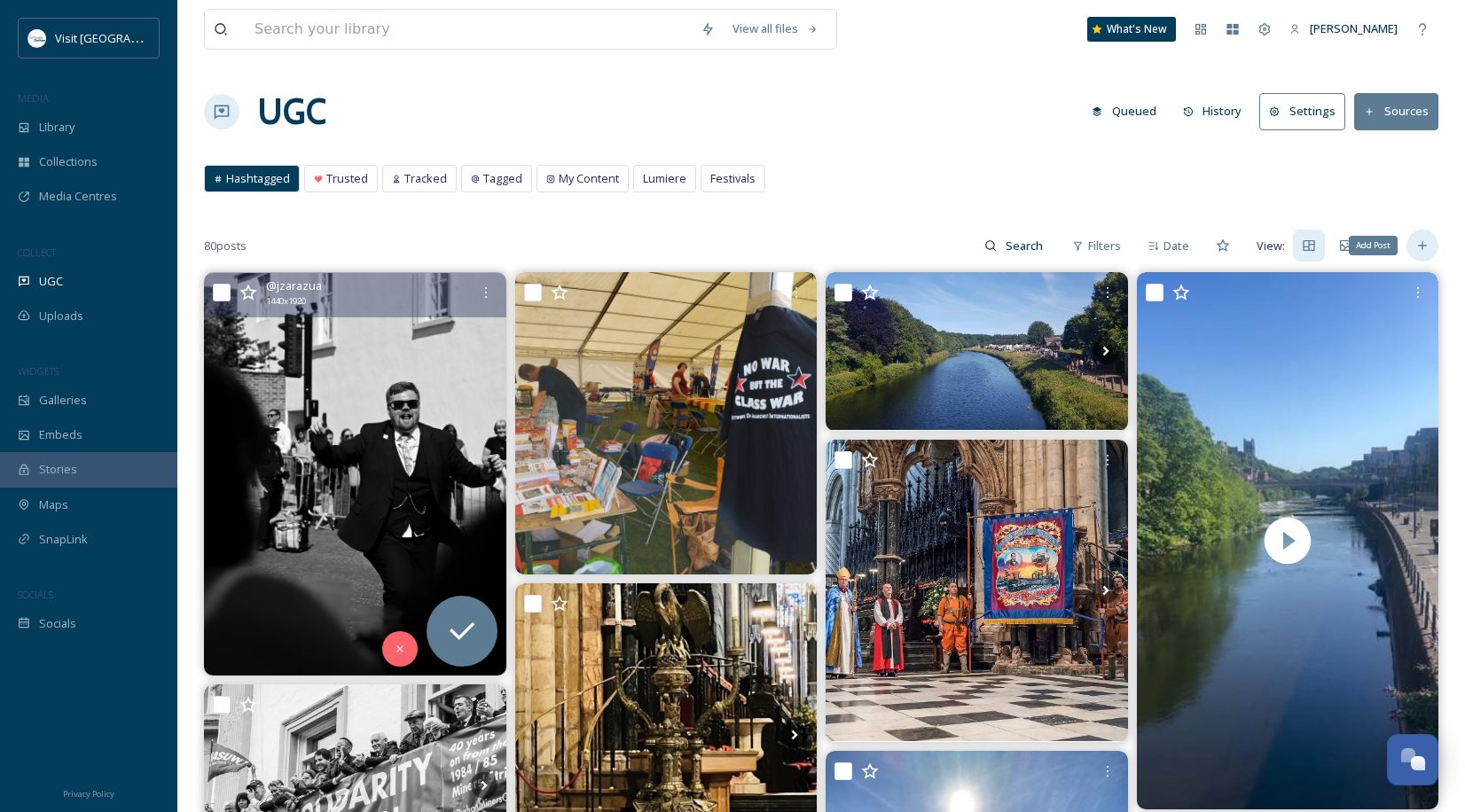
click at [1433, 244] on div "Add Post" at bounding box center [1422, 245] width 32 height 32
click at [870, 85] on div "UGC Queued History Settings Sources" at bounding box center [821, 112] width 1234 height 53
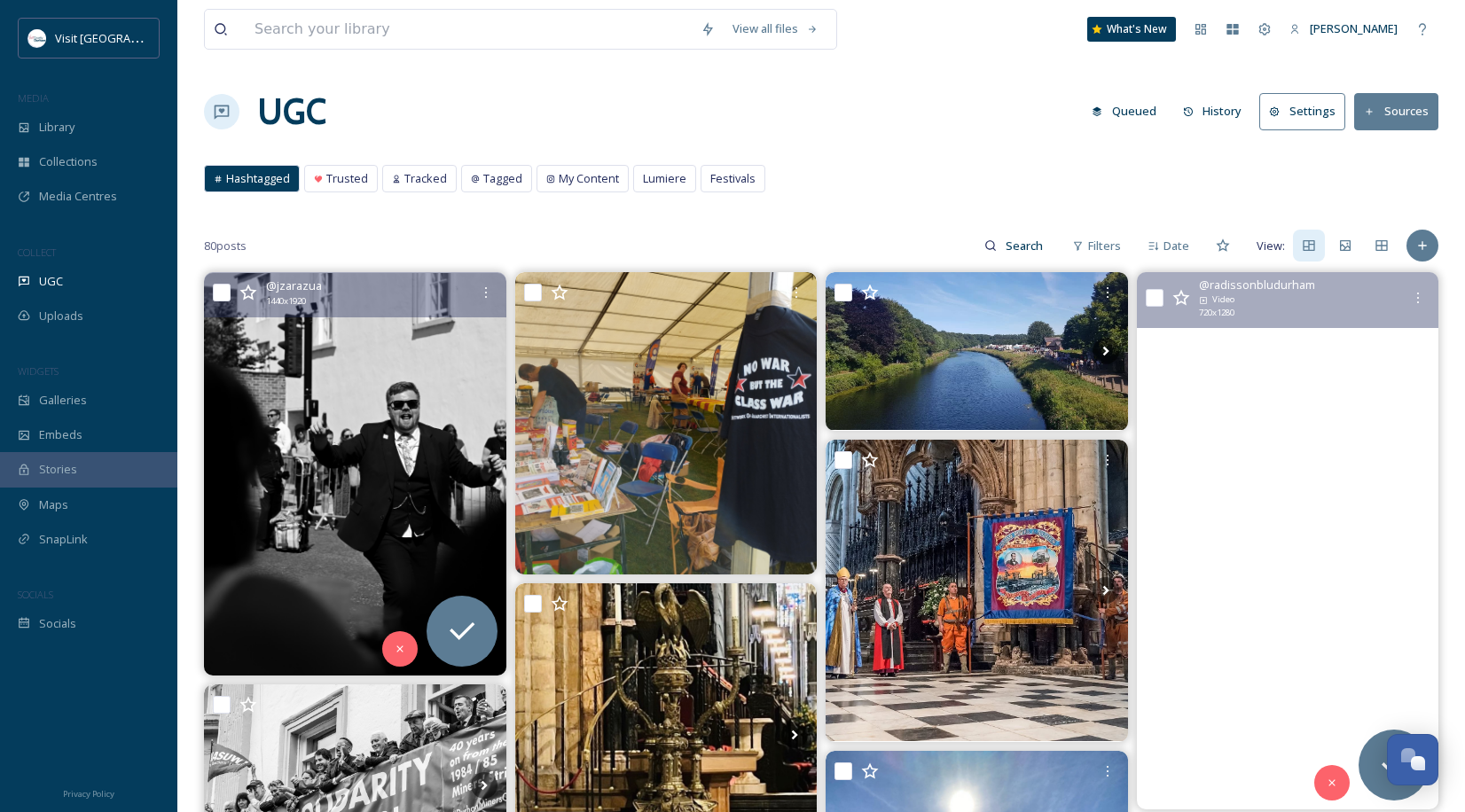
scroll to position [414, 0]
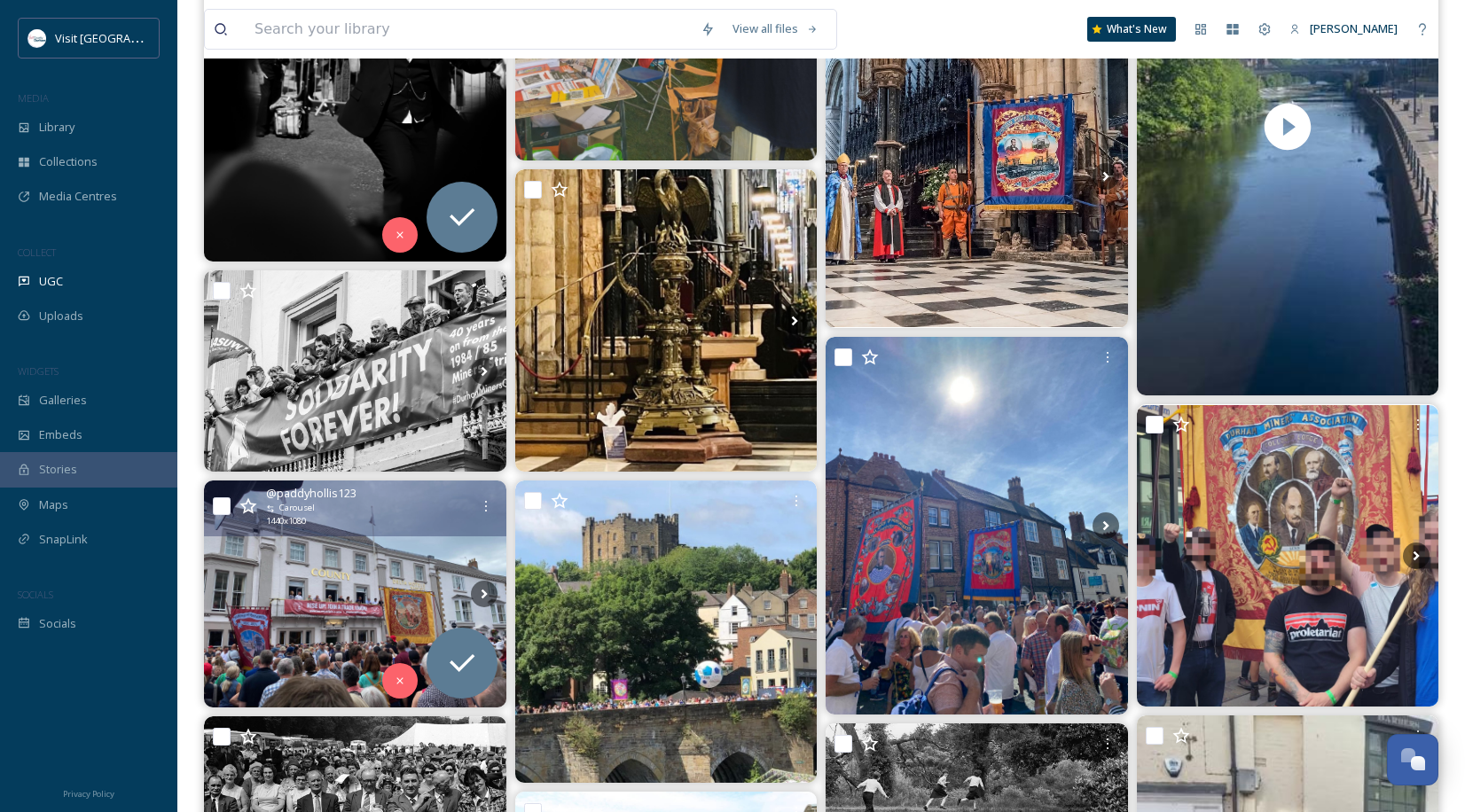
click at [366, 574] on img at bounding box center [355, 593] width 302 height 226
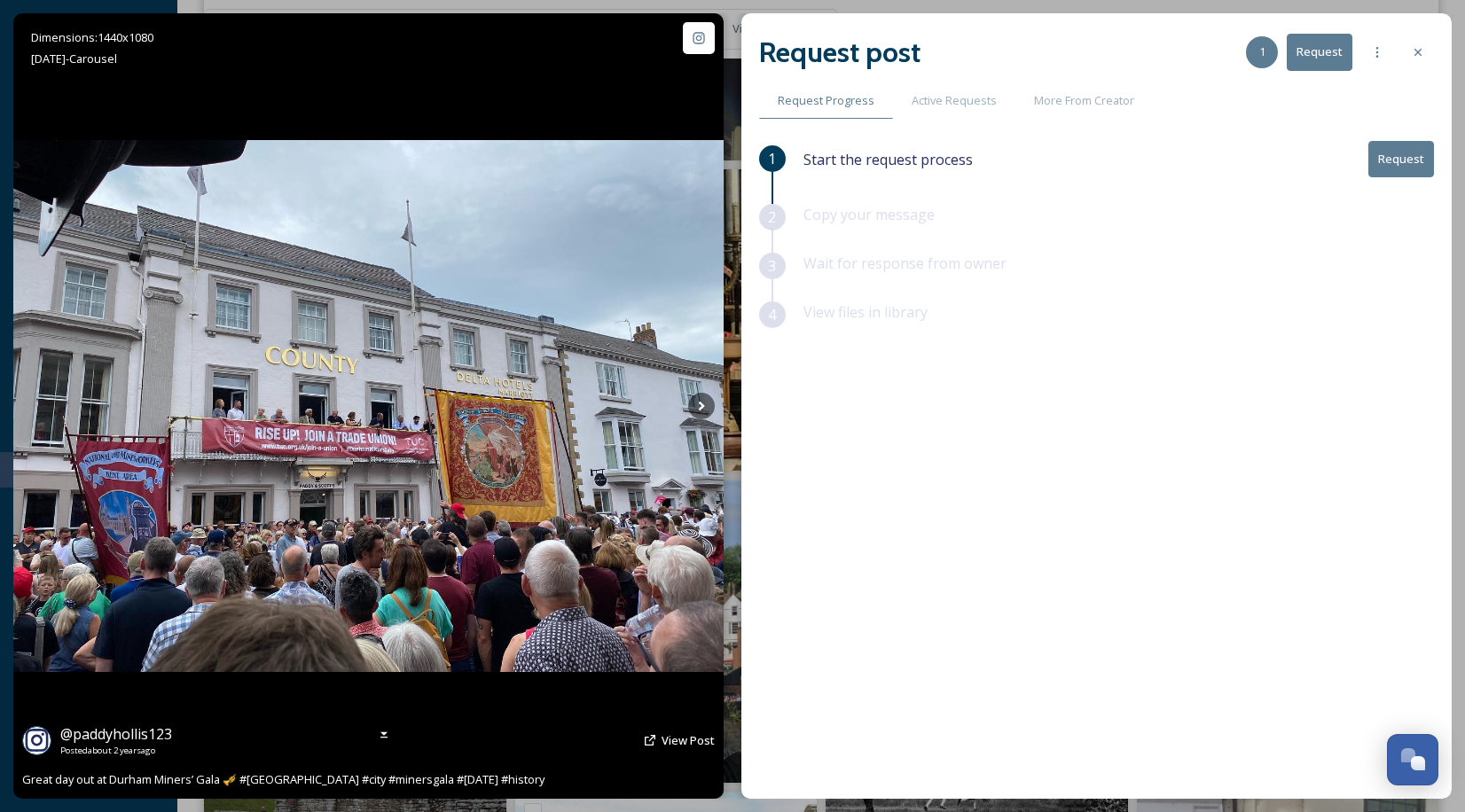
click at [708, 426] on img at bounding box center [369, 406] width 710 height 533
click at [704, 404] on icon at bounding box center [701, 405] width 26 height 26
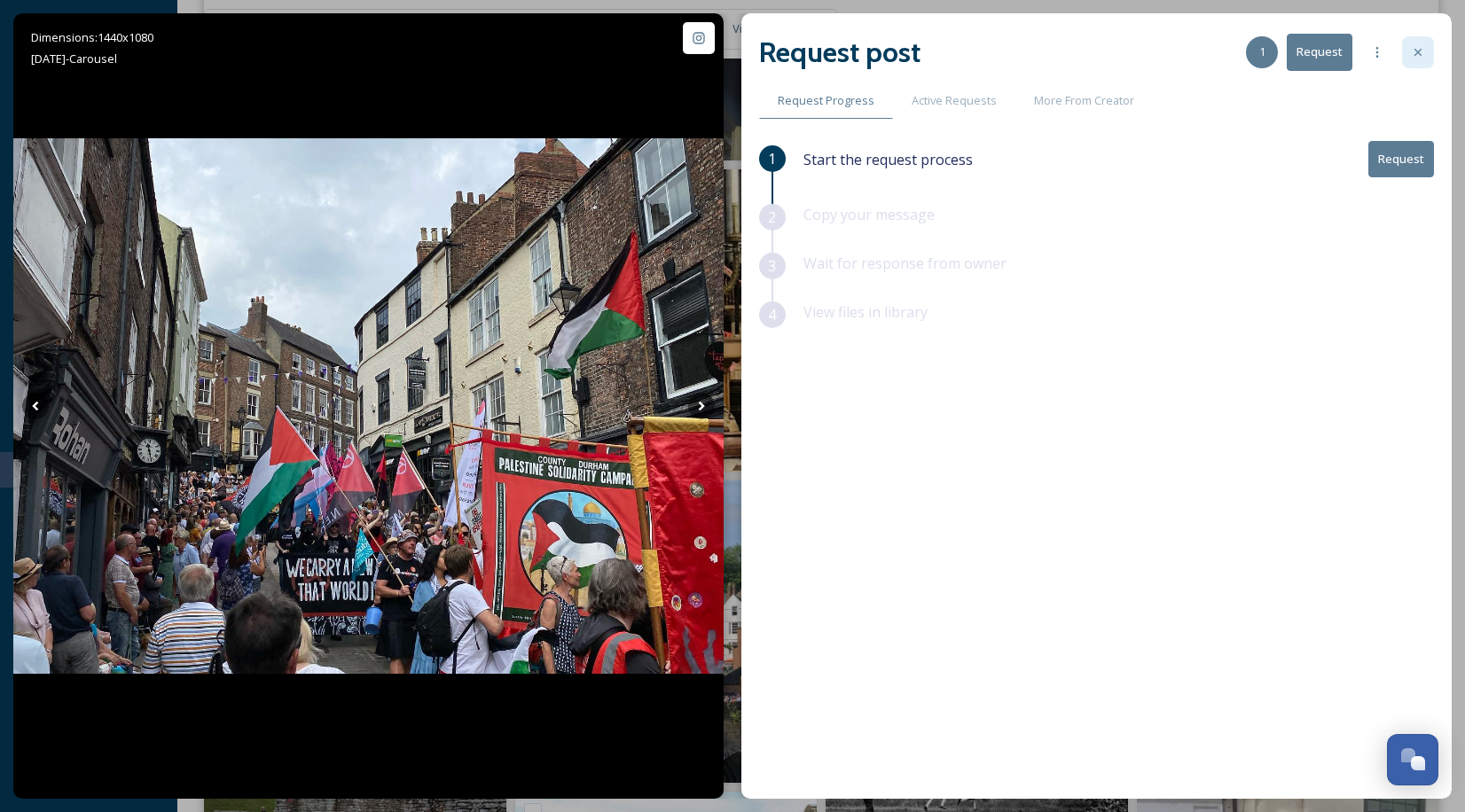
click at [1424, 60] on div at bounding box center [1418, 52] width 32 height 32
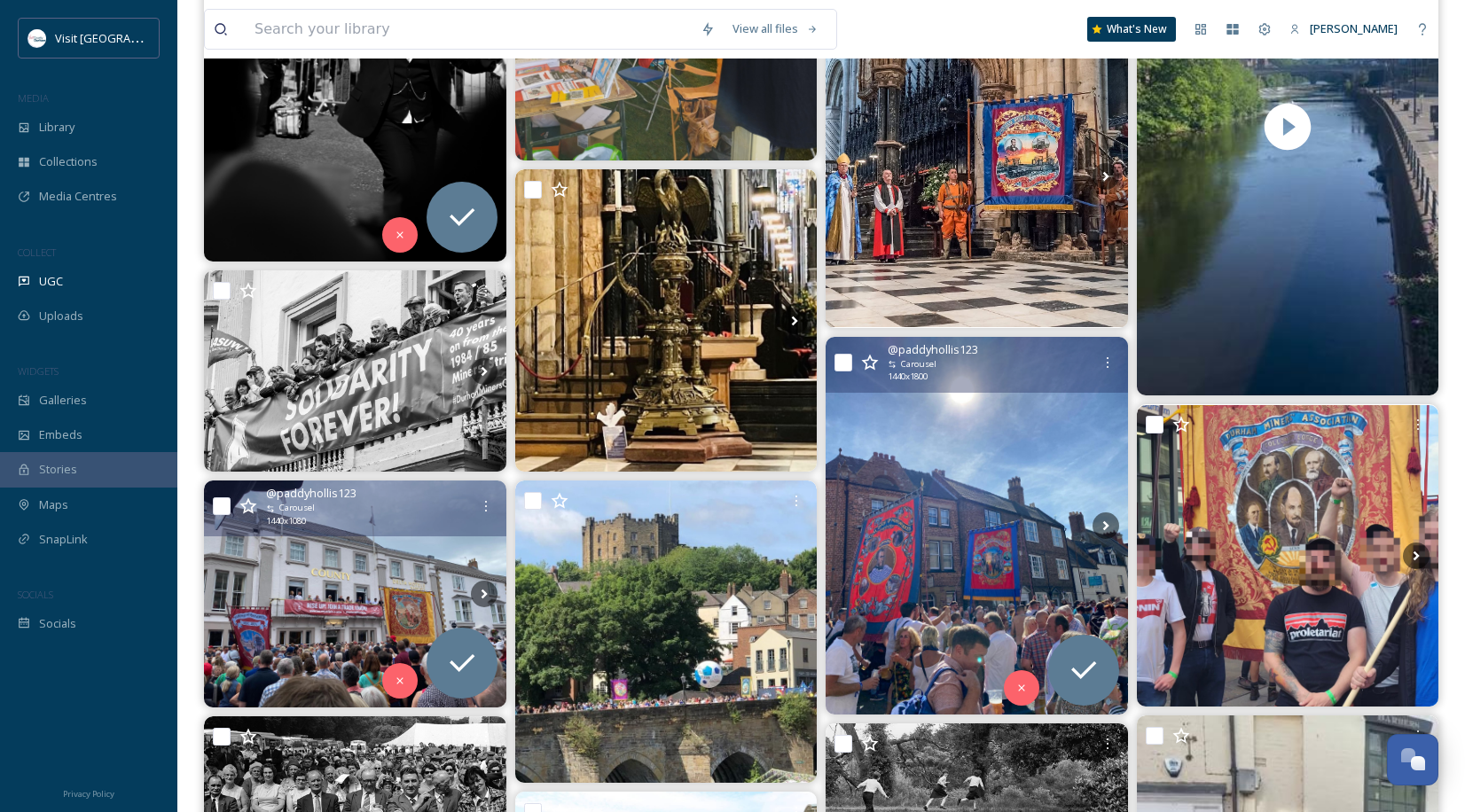
scroll to position [827, 0]
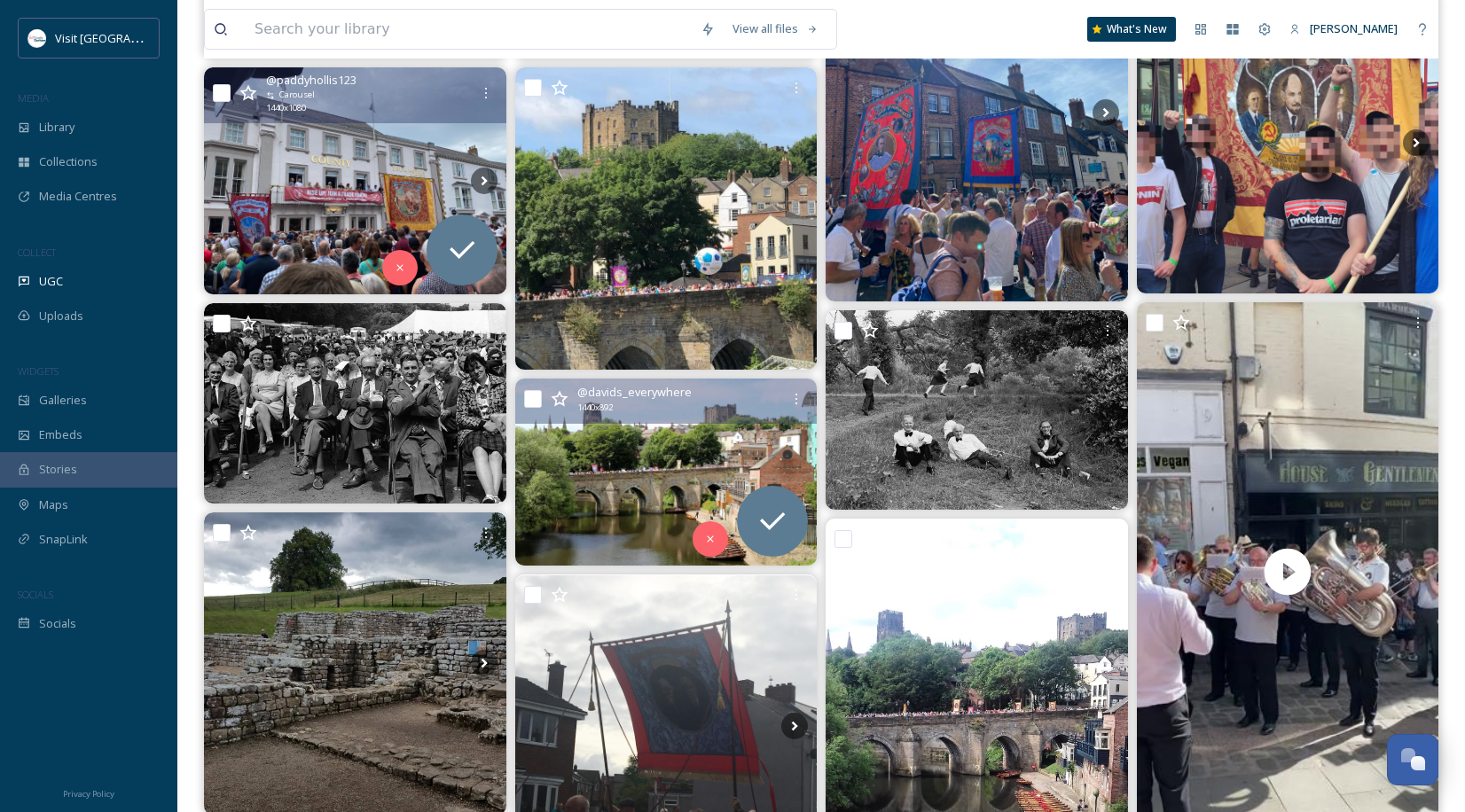
click at [590, 493] on img at bounding box center [666, 472] width 302 height 187
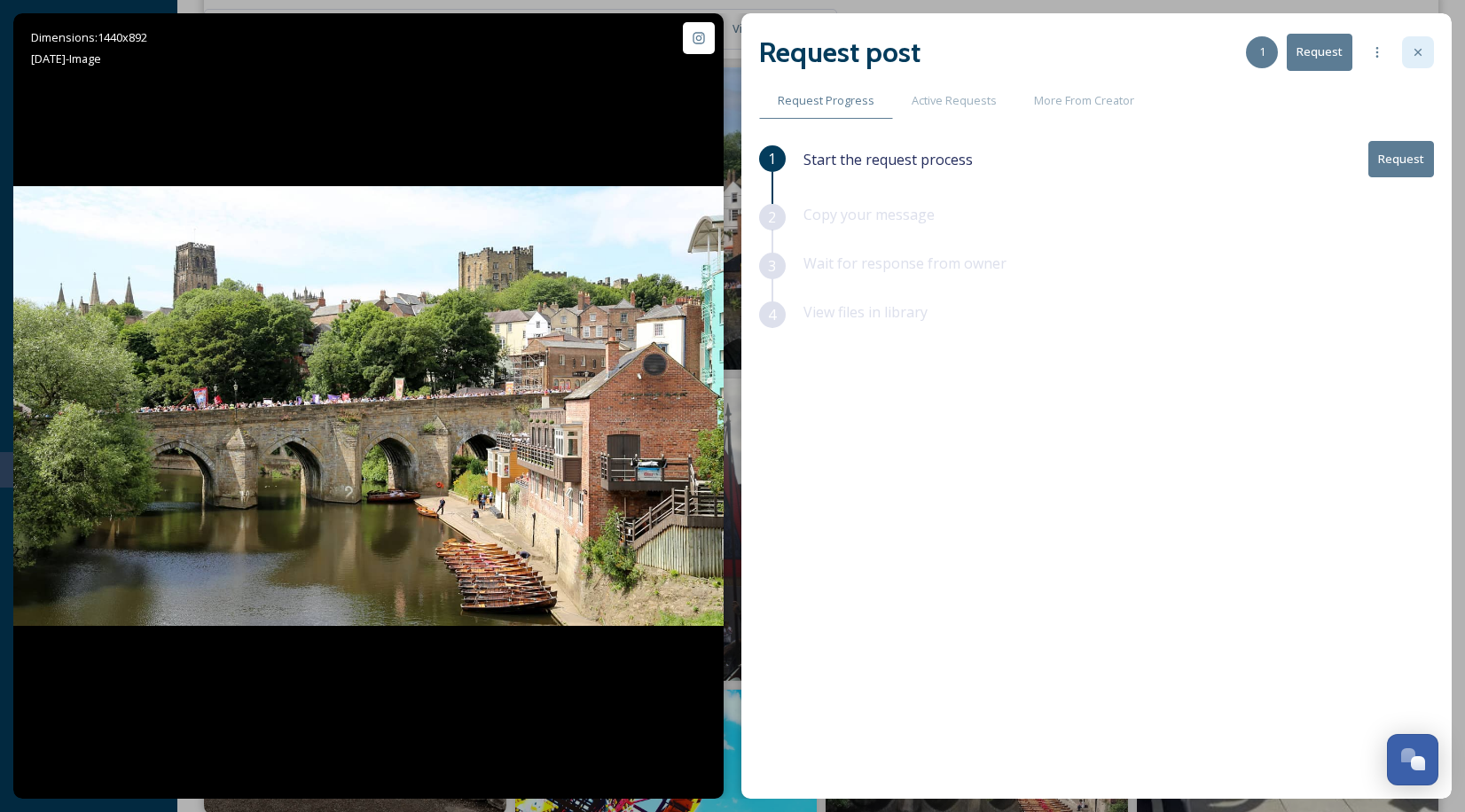
click at [1412, 46] on icon at bounding box center [1418, 52] width 14 height 14
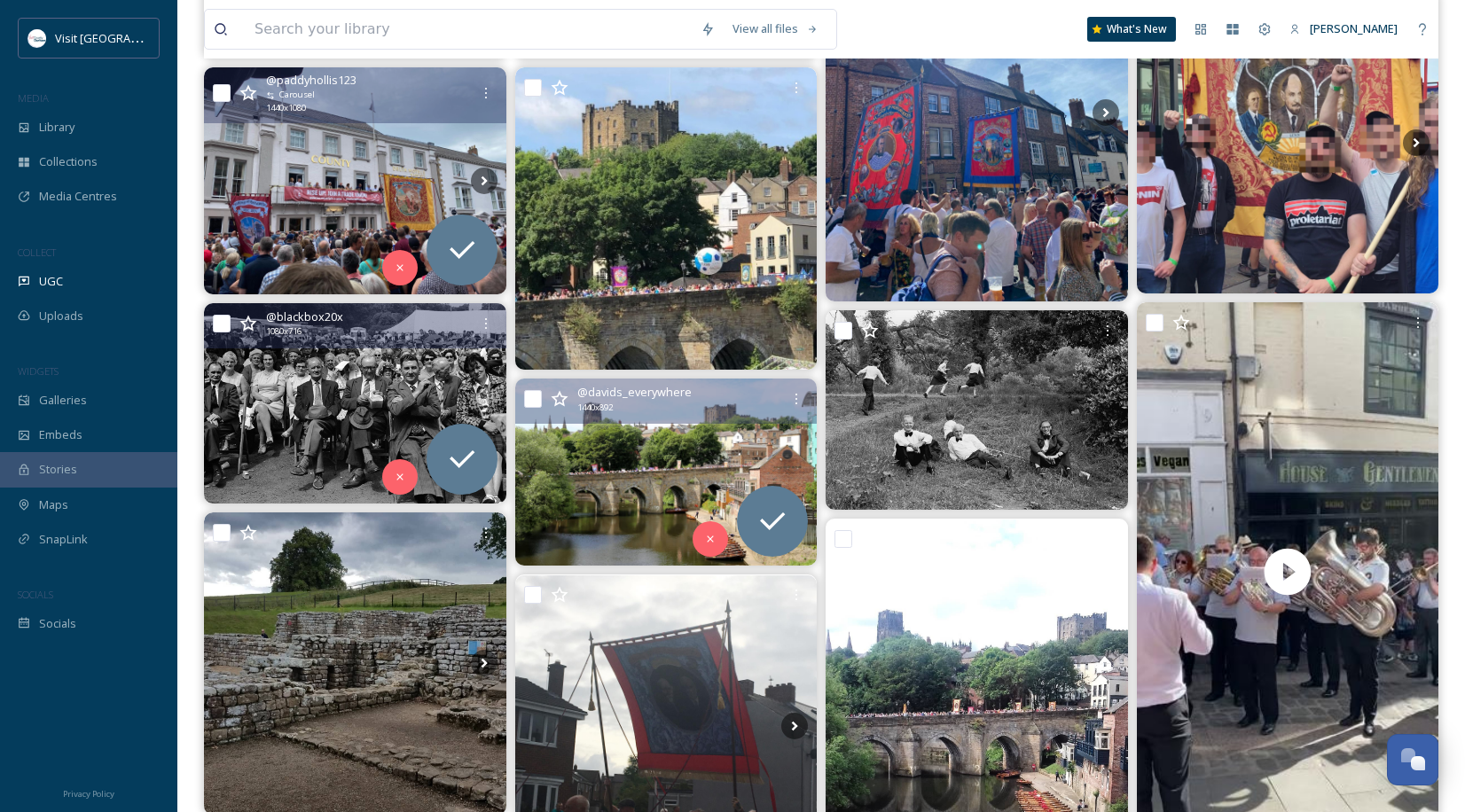
click at [287, 374] on img at bounding box center [355, 403] width 302 height 200
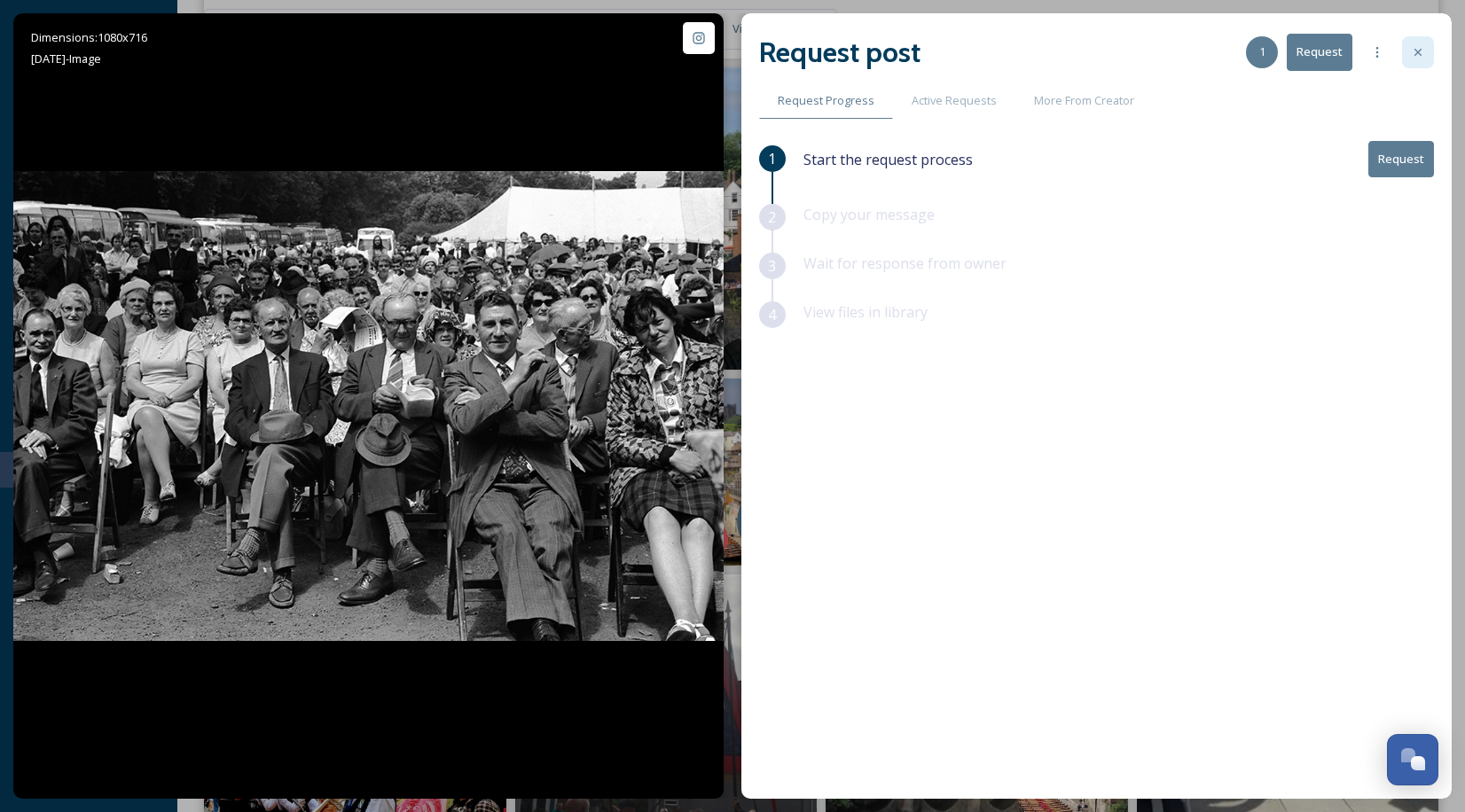
click at [1423, 49] on icon at bounding box center [1418, 52] width 14 height 14
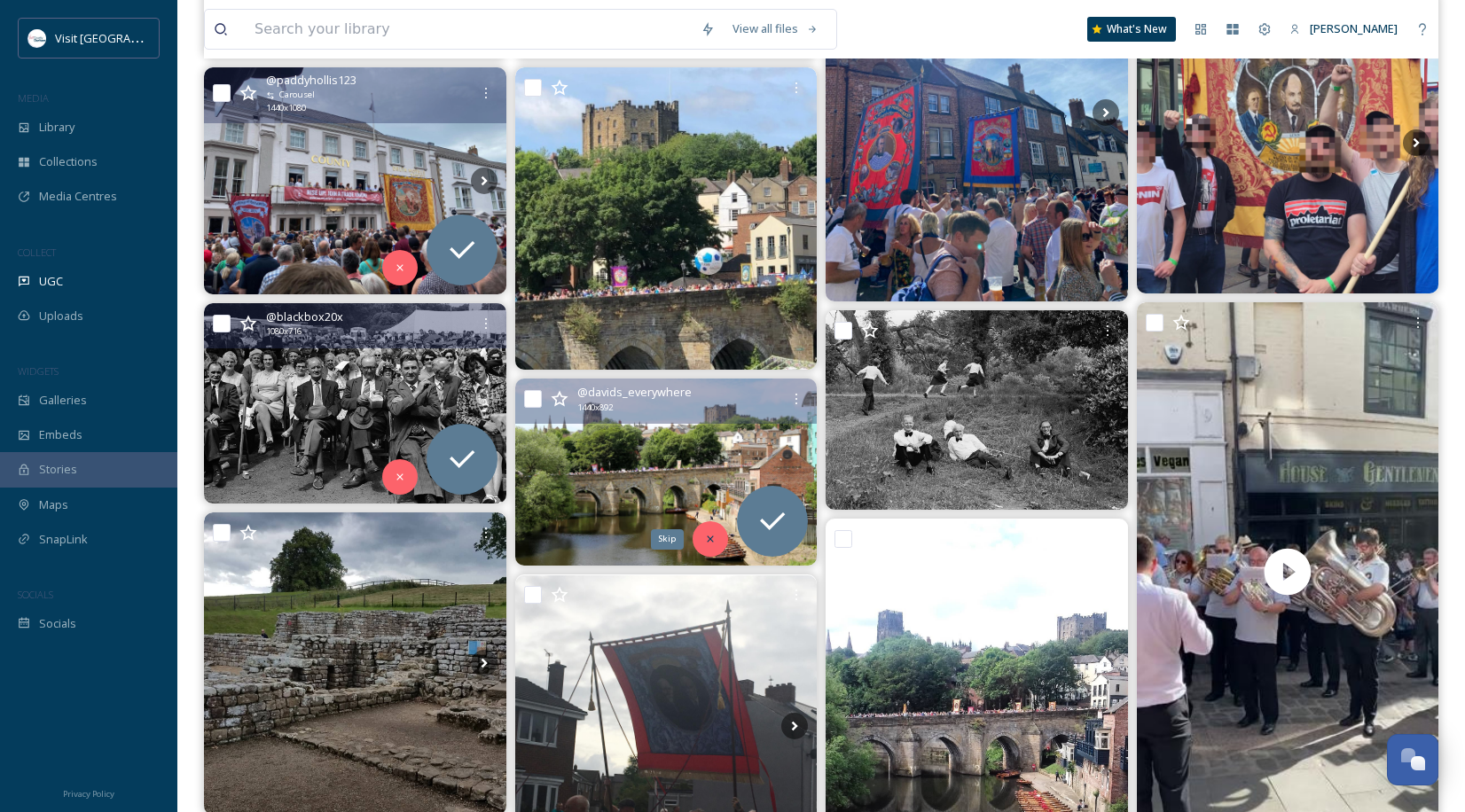
scroll to position [1241, 0]
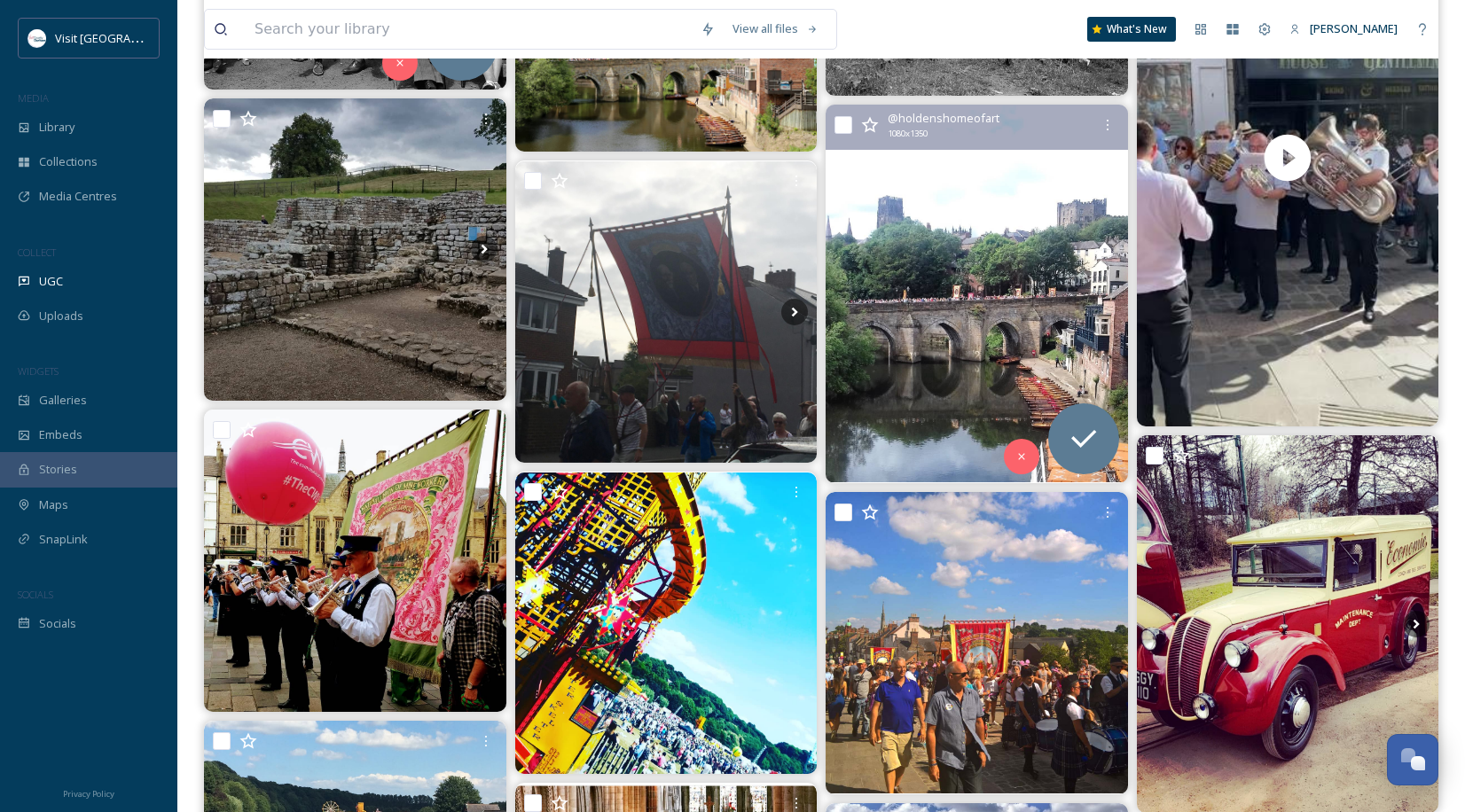
click at [1069, 351] on img at bounding box center [976, 294] width 302 height 378
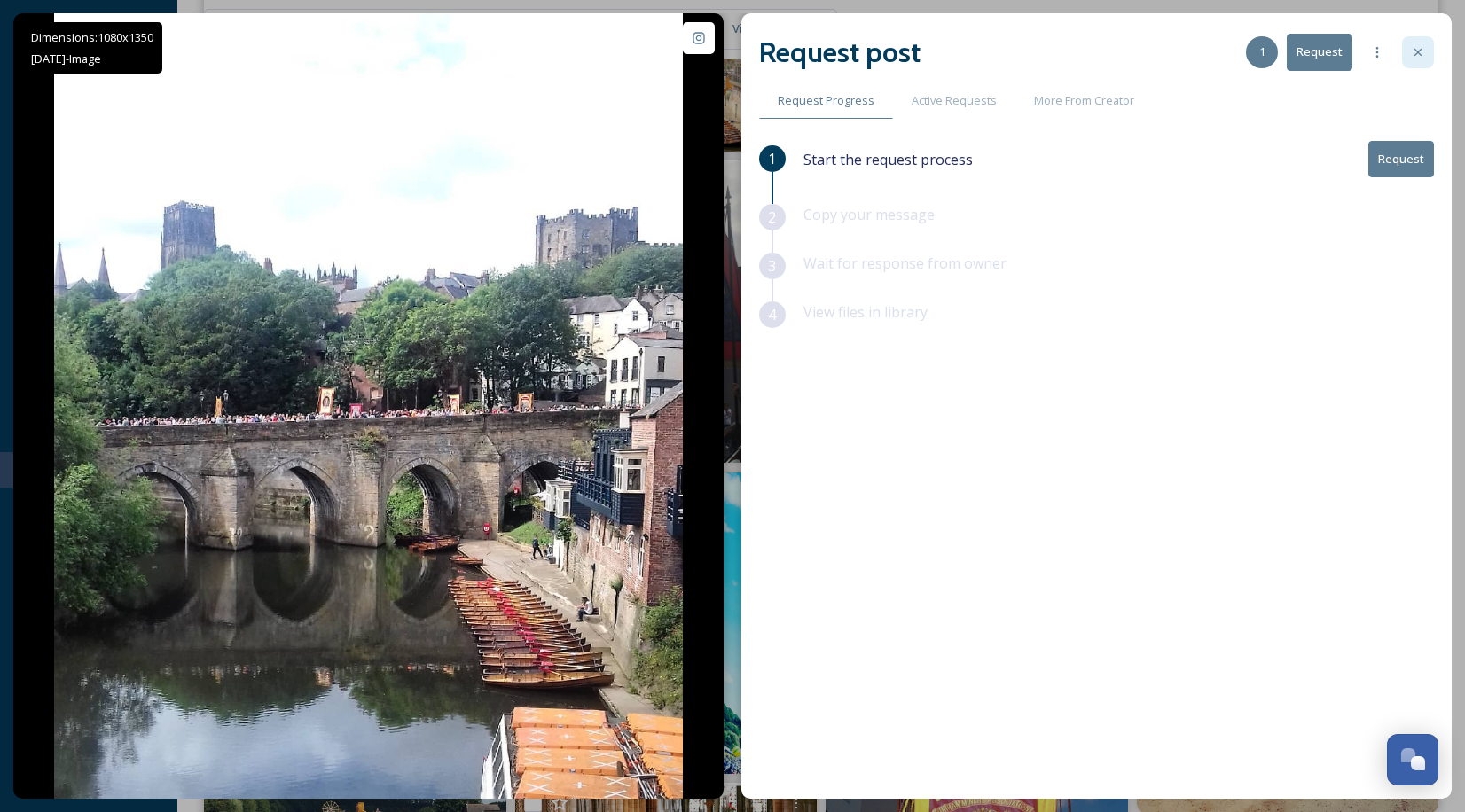
click at [1423, 59] on icon at bounding box center [1418, 52] width 14 height 14
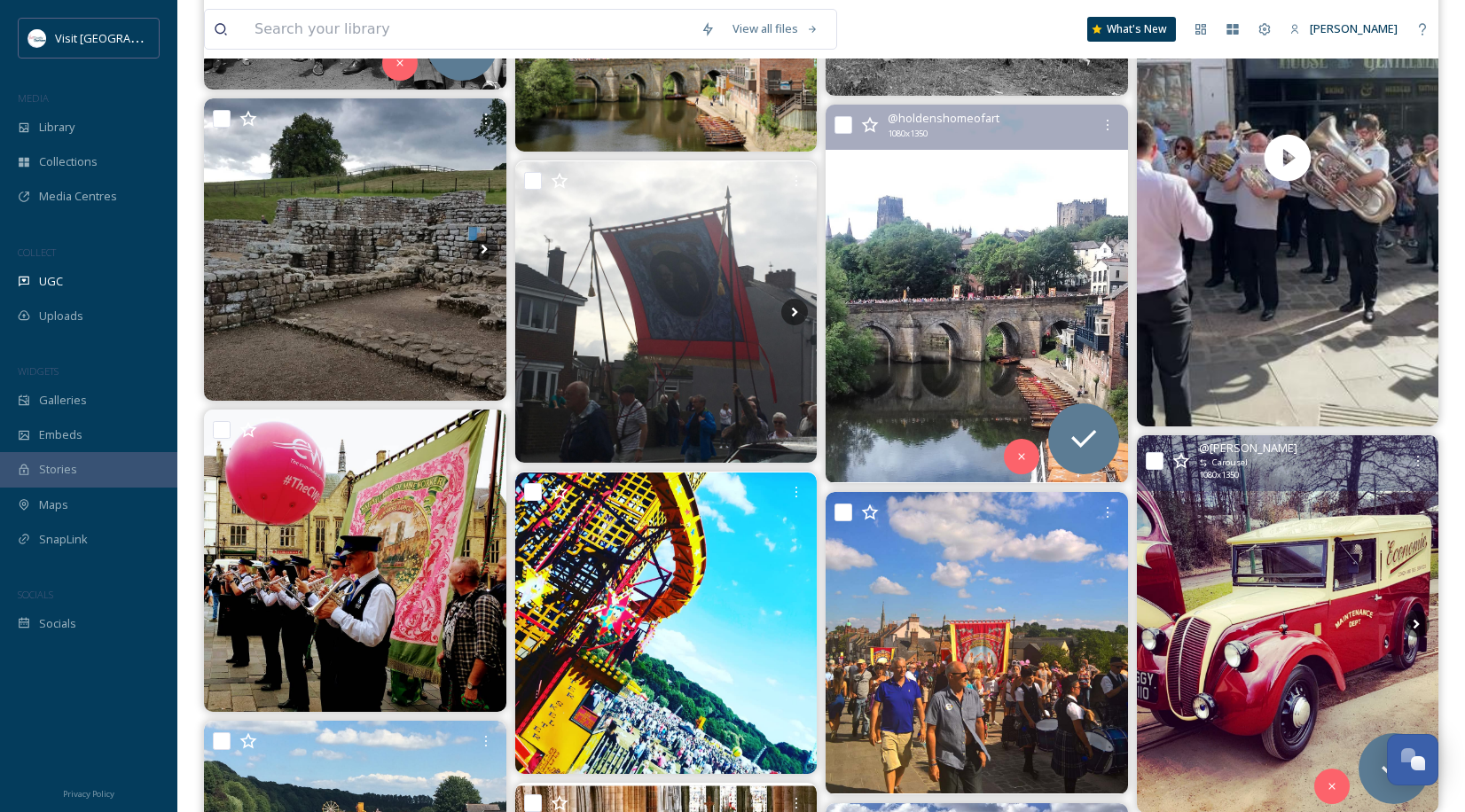
scroll to position [1654, 0]
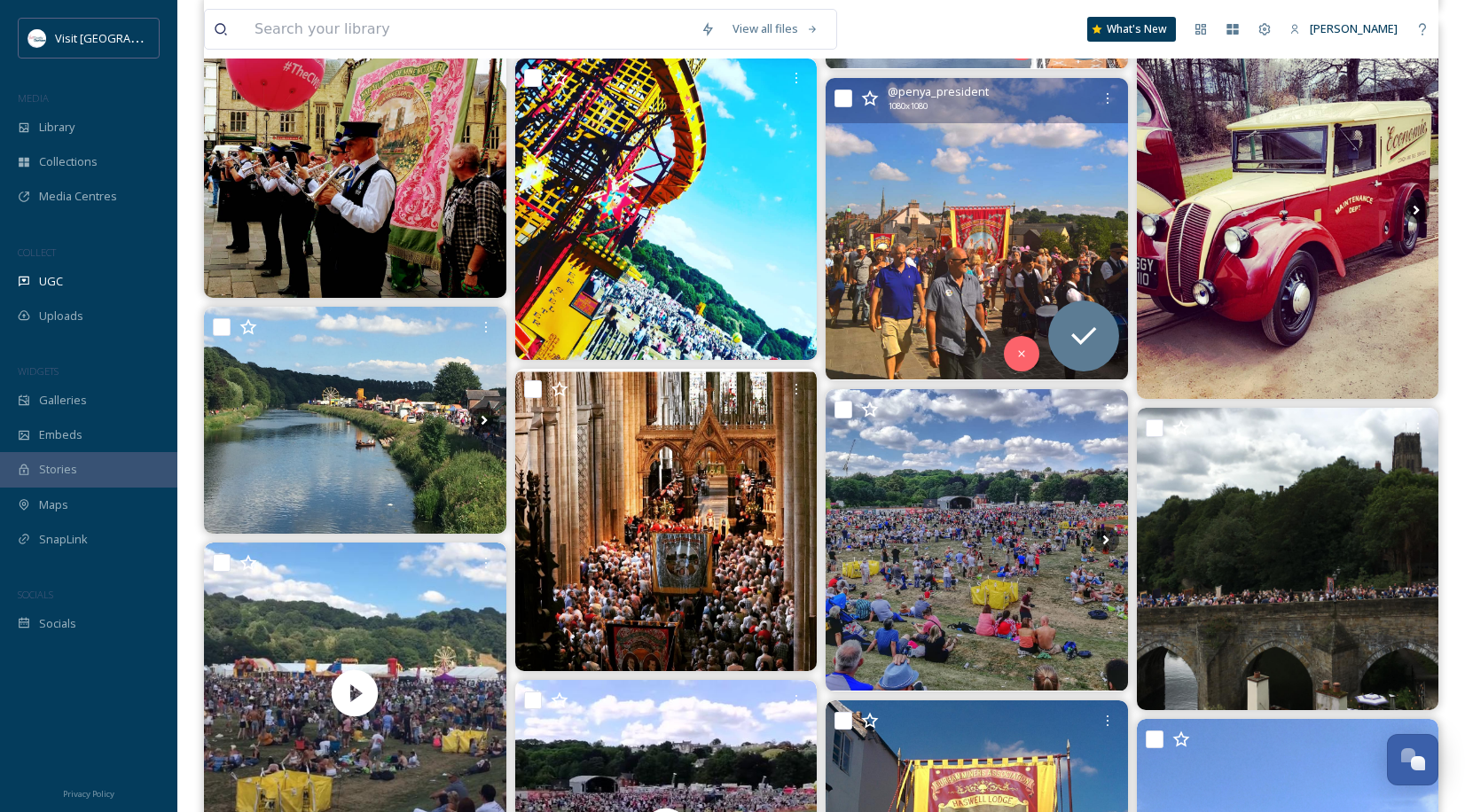
click at [1030, 310] on img at bounding box center [976, 229] width 302 height 302
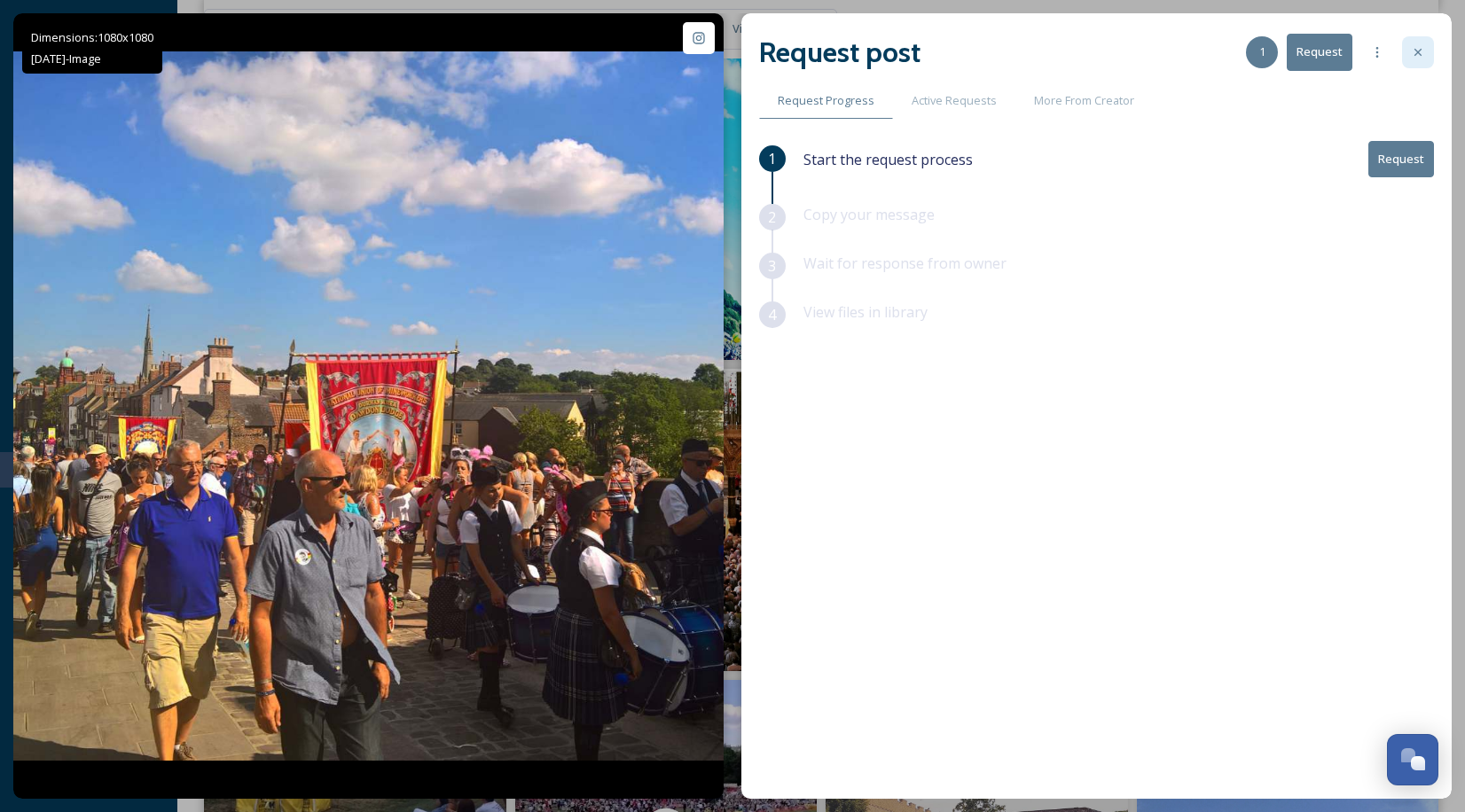
click at [1422, 51] on icon at bounding box center [1418, 52] width 14 height 14
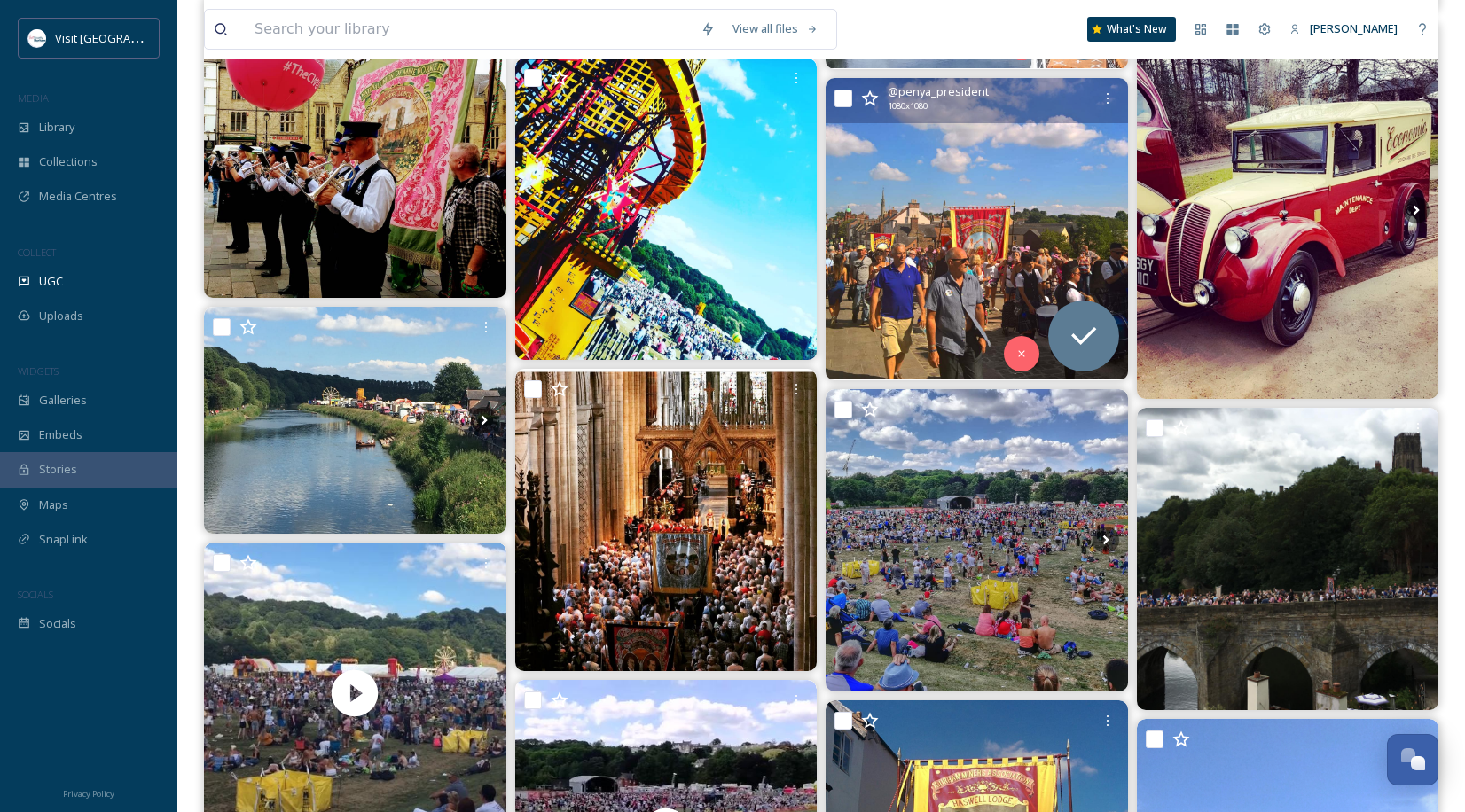
scroll to position [2067, 0]
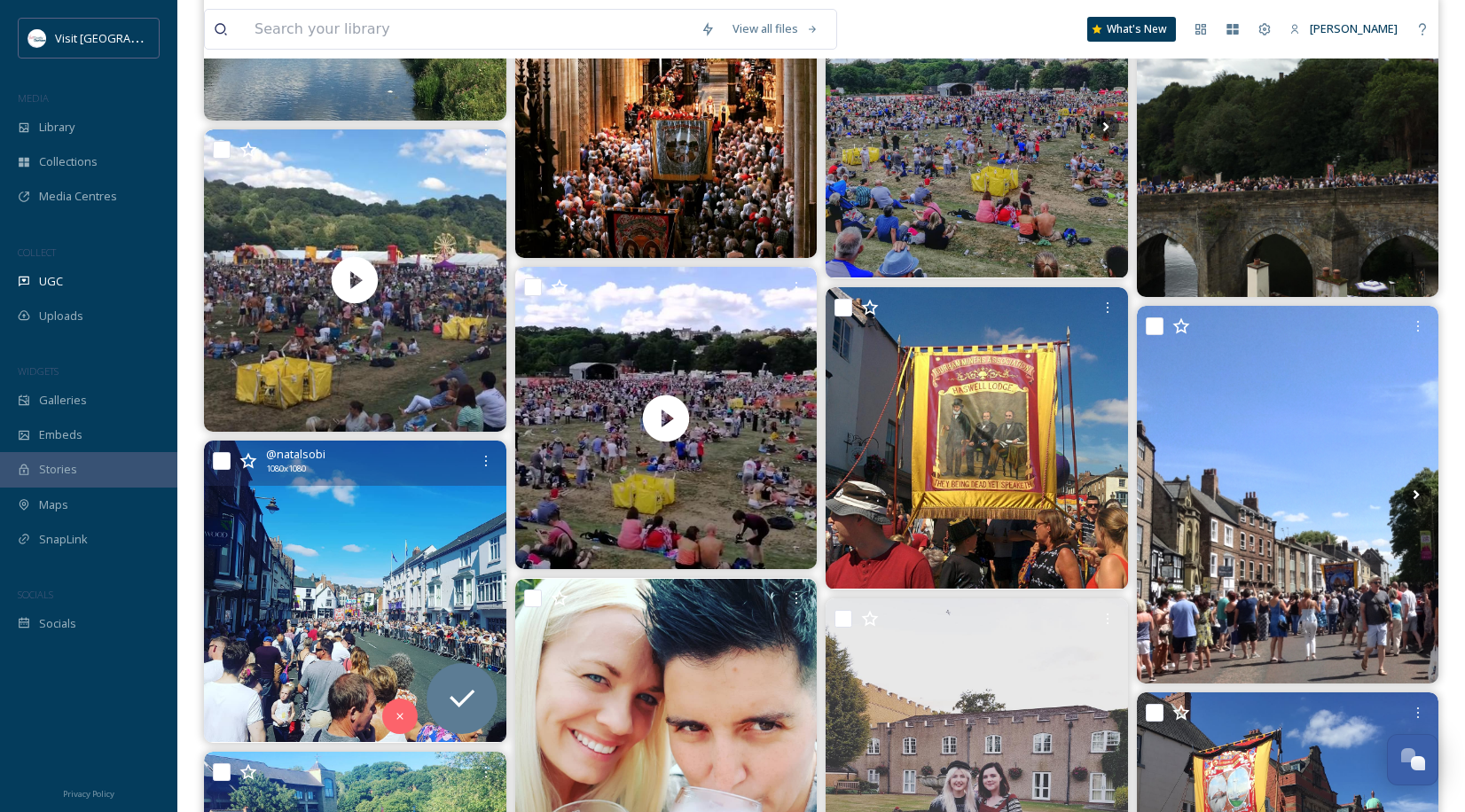
click at [372, 628] on img at bounding box center [355, 591] width 302 height 302
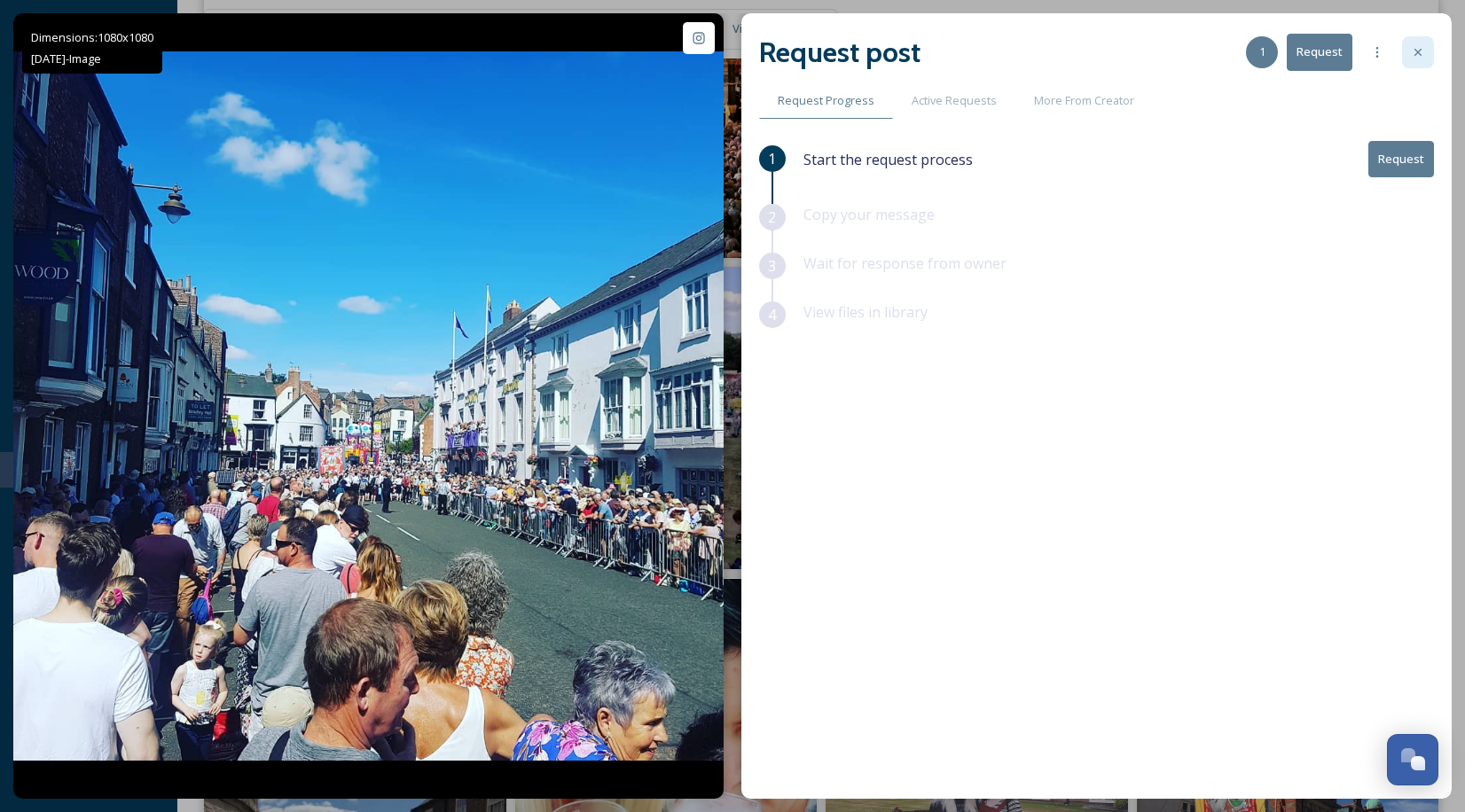
click at [1416, 61] on div at bounding box center [1418, 52] width 32 height 32
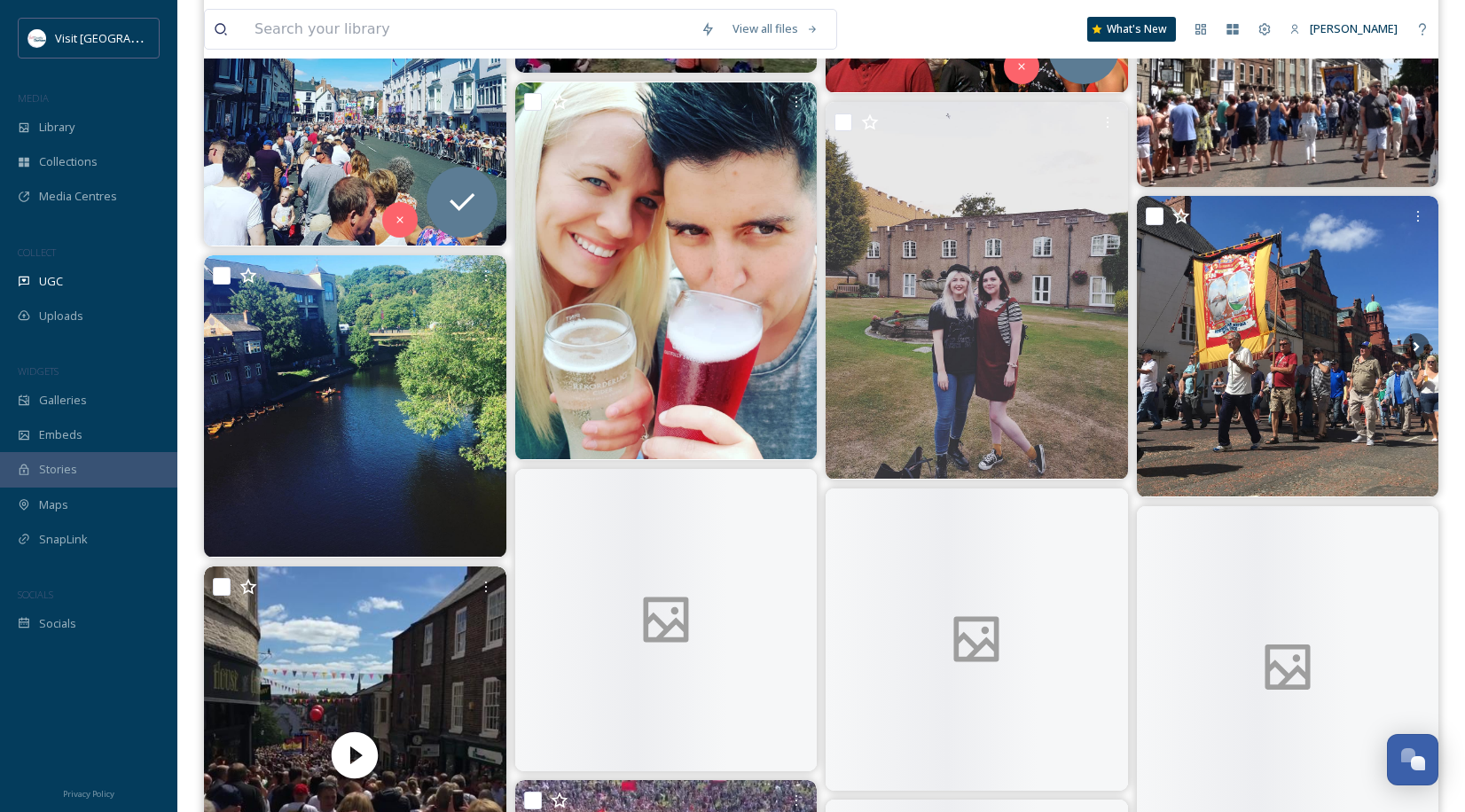
scroll to position [2895, 0]
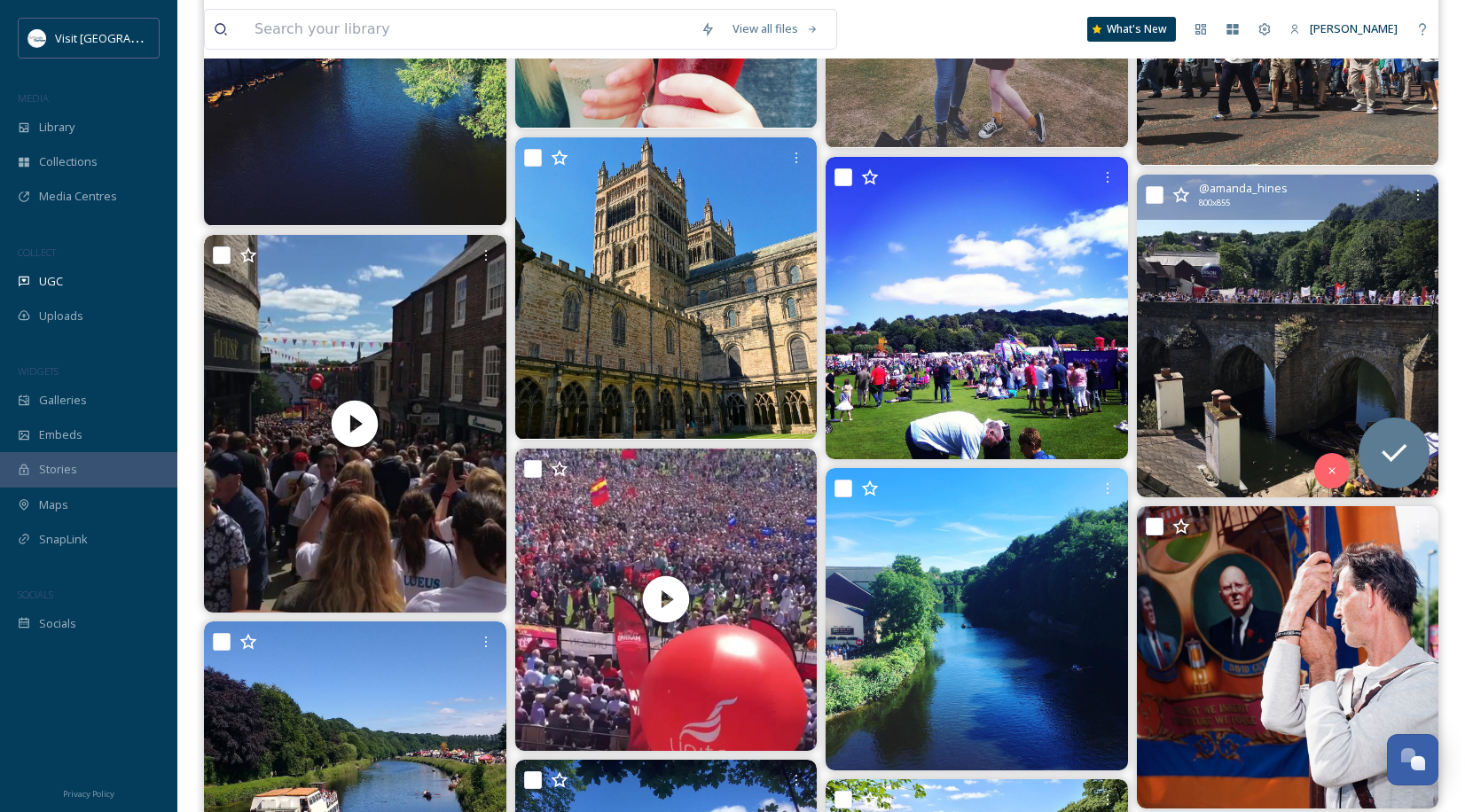
click at [1304, 252] on img at bounding box center [1288, 335] width 302 height 323
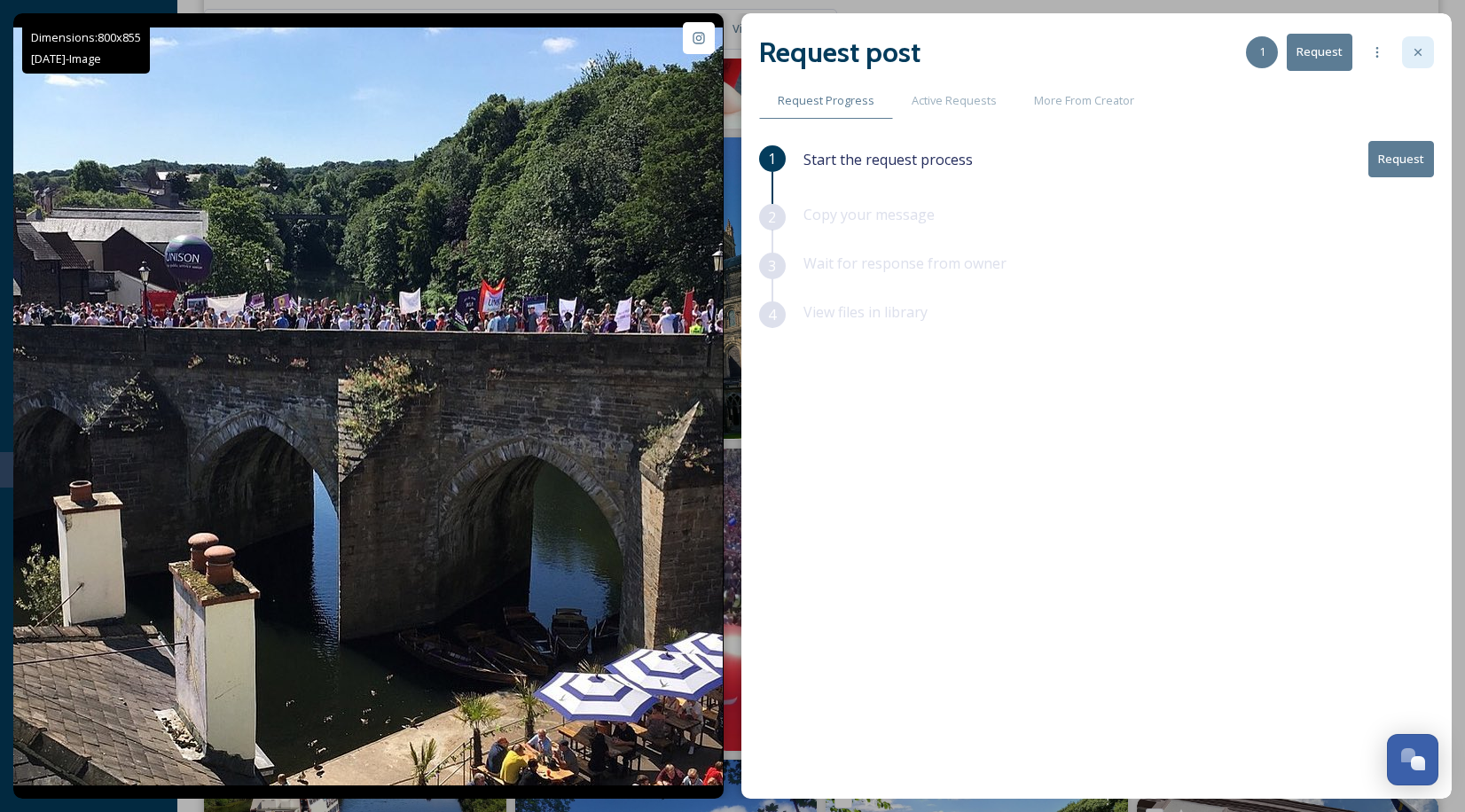
click at [1414, 64] on div at bounding box center [1418, 52] width 32 height 32
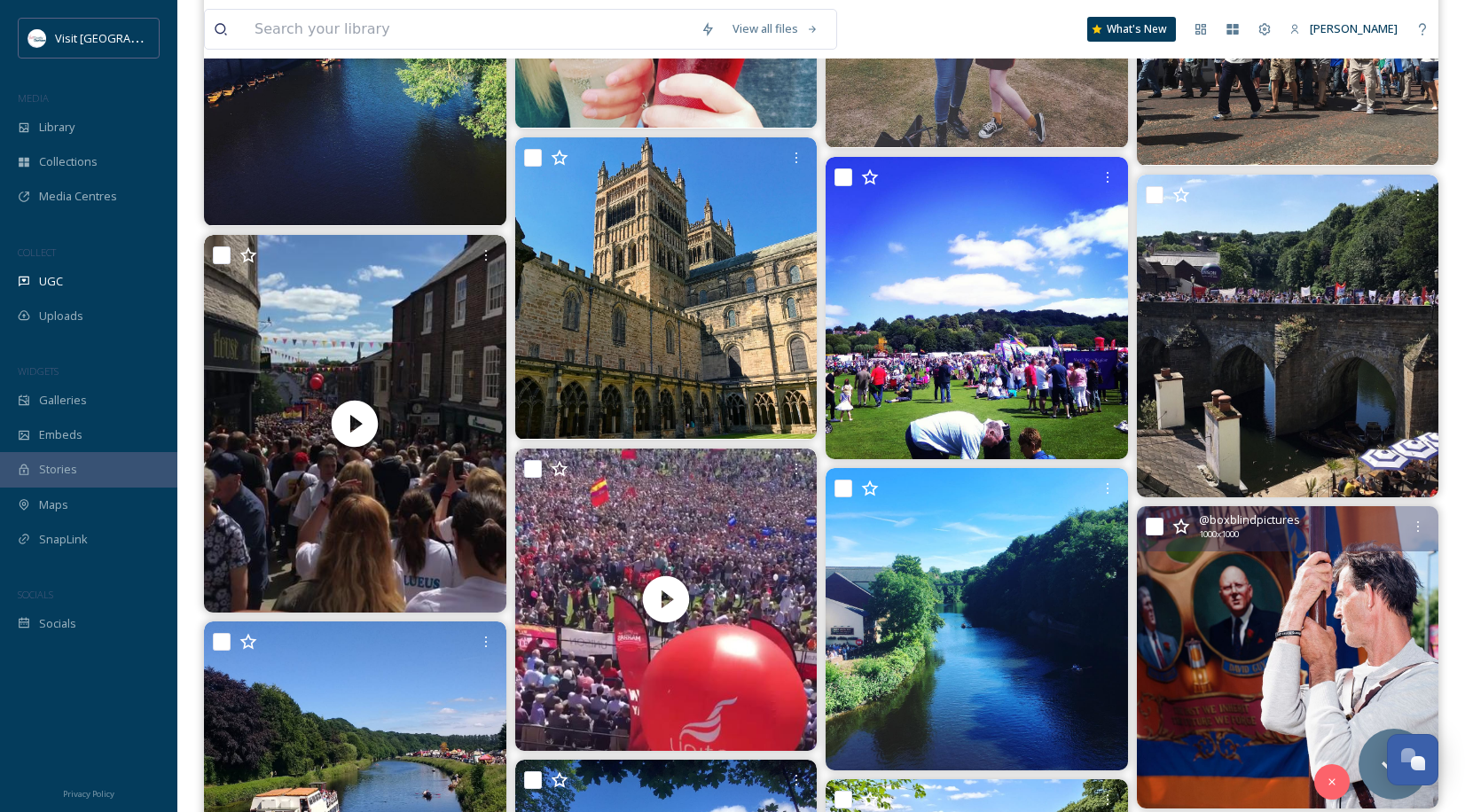
click at [1294, 593] on img at bounding box center [1288, 657] width 302 height 302
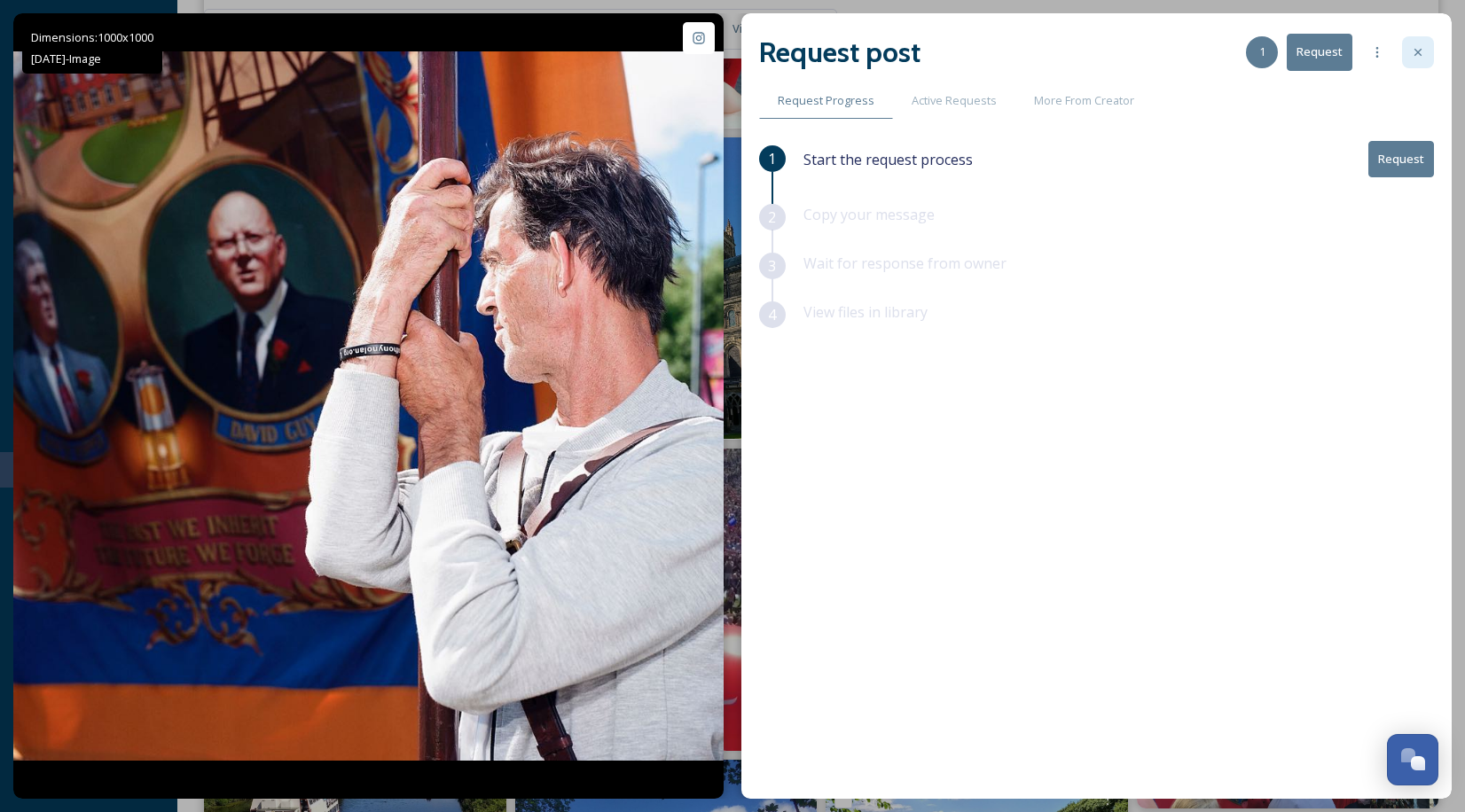
click at [1415, 50] on icon at bounding box center [1417, 52] width 7 height 7
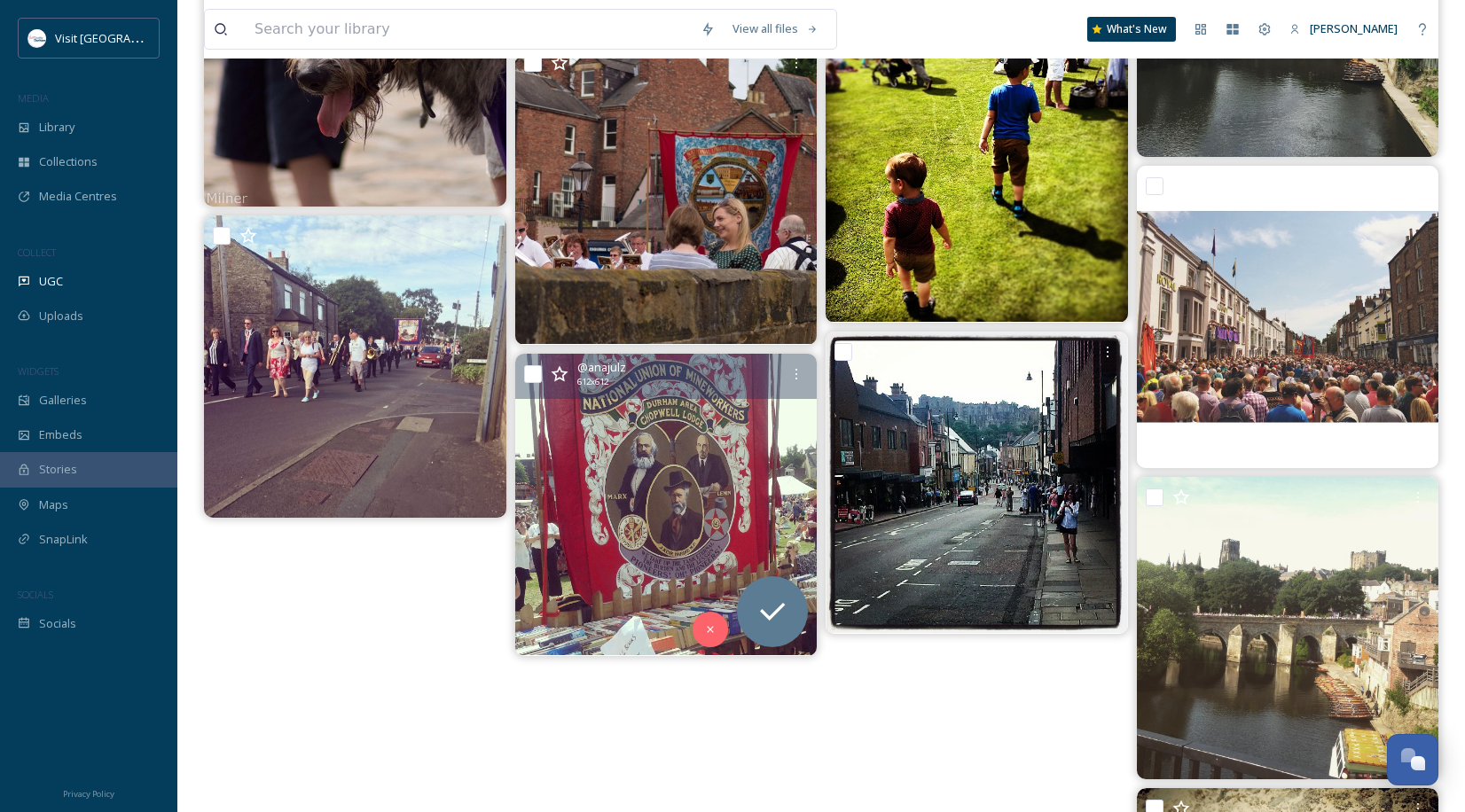
scroll to position [6204, 0]
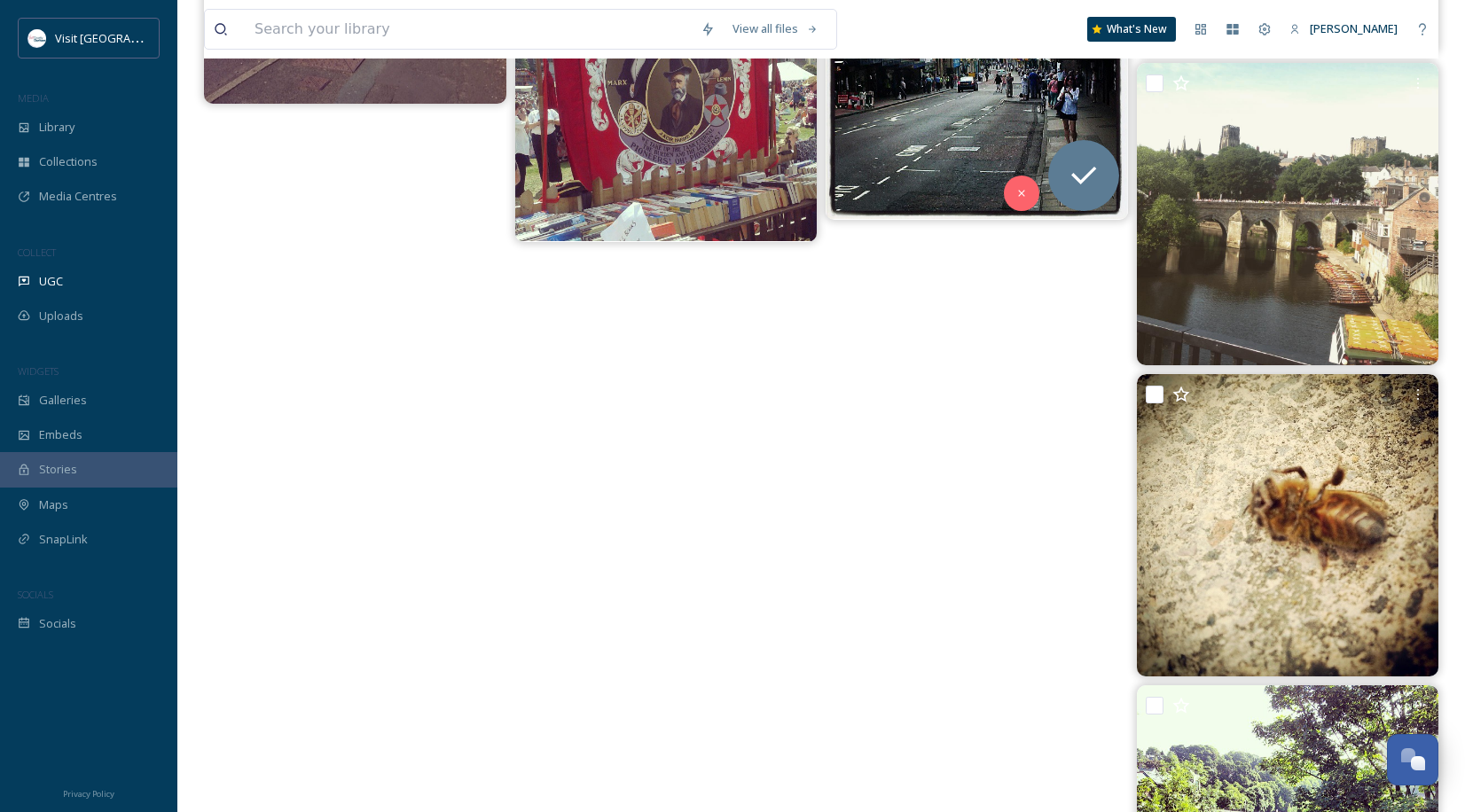
click at [994, 136] on img at bounding box center [976, 69] width 302 height 302
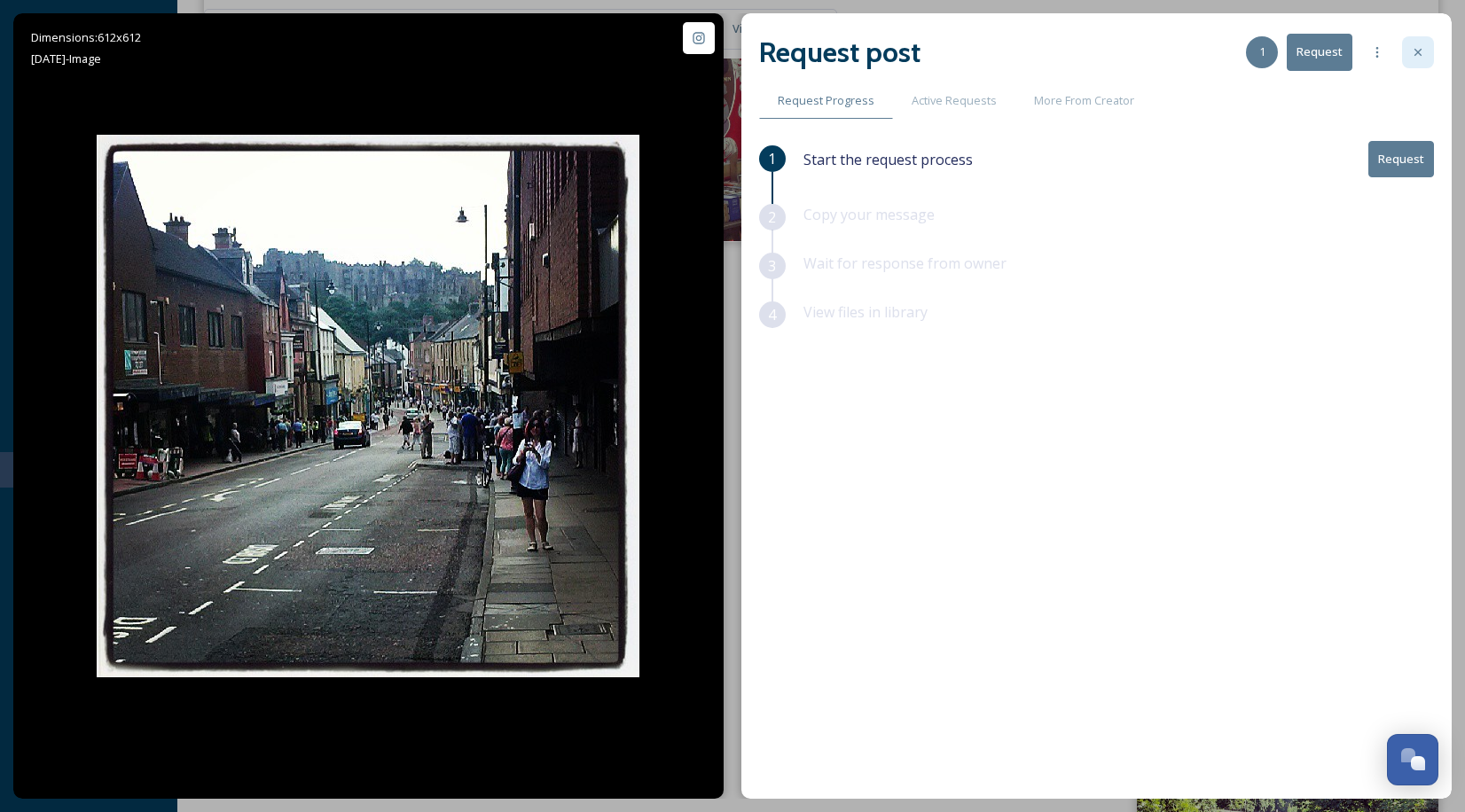
click at [1410, 54] on div at bounding box center [1418, 52] width 32 height 32
